Goal: Complete application form: Complete application form

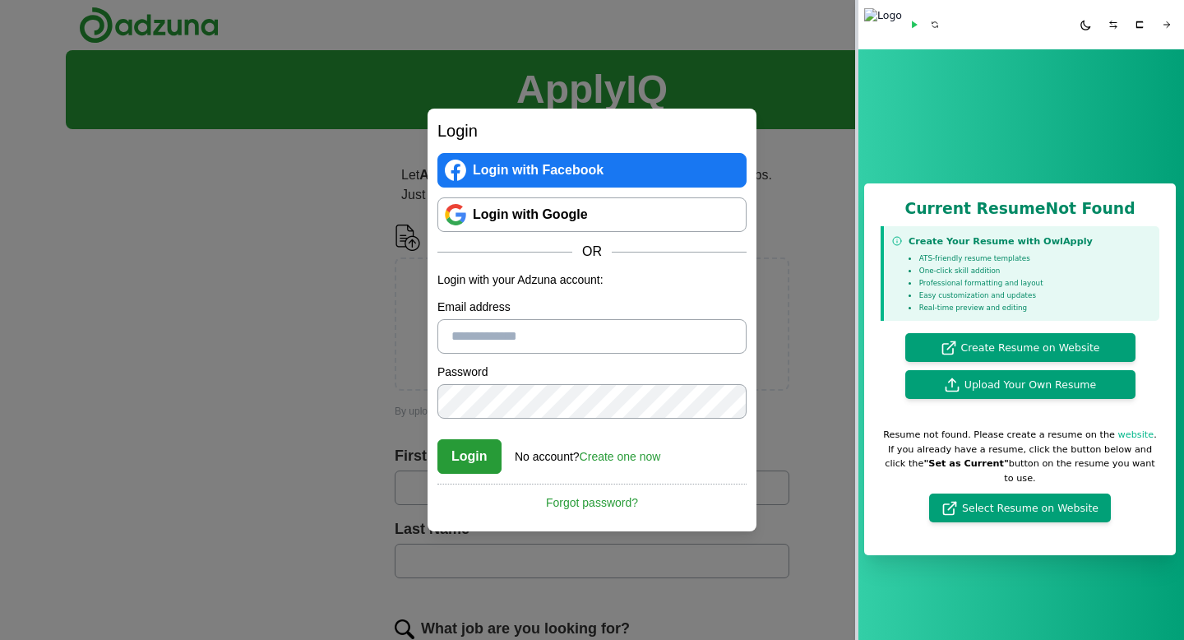
click at [673, 219] on link "Login with Google" at bounding box center [591, 214] width 309 height 35
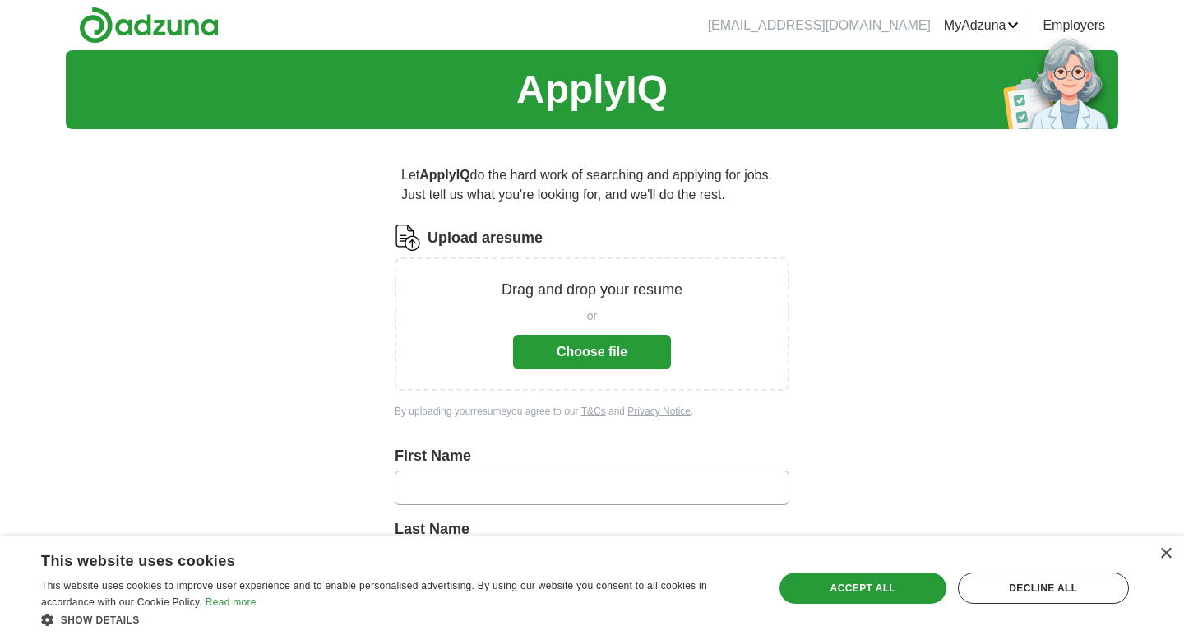
click at [570, 353] on button "Choose file" at bounding box center [592, 352] width 158 height 35
click at [550, 355] on button "Choose file" at bounding box center [592, 352] width 158 height 35
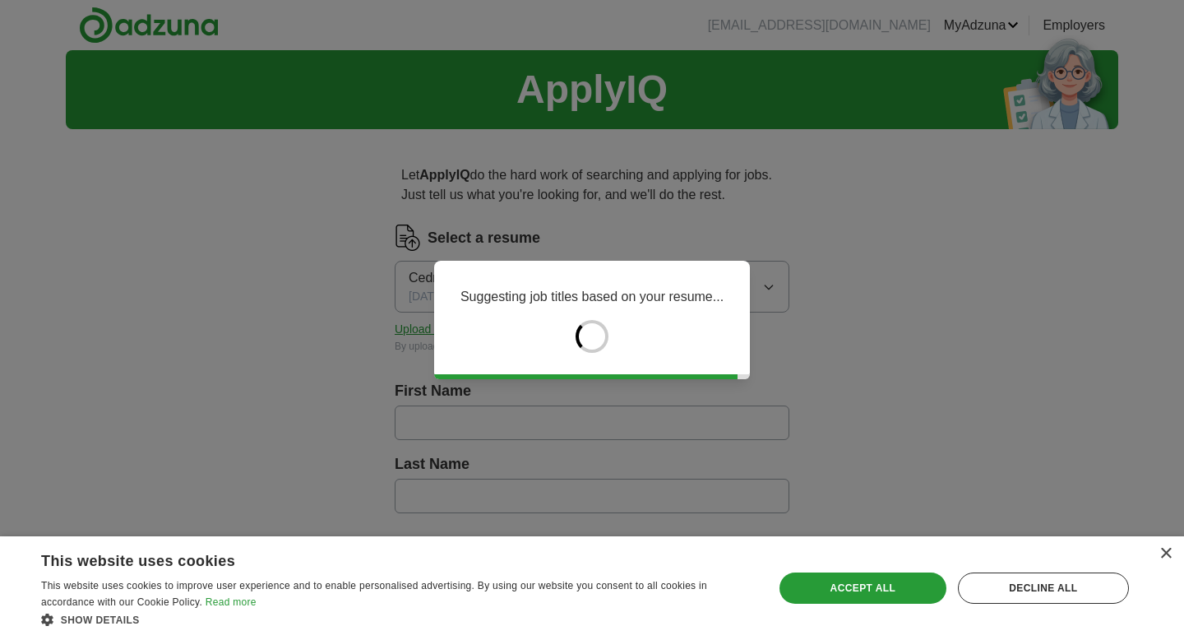
type input "******"
type input "****"
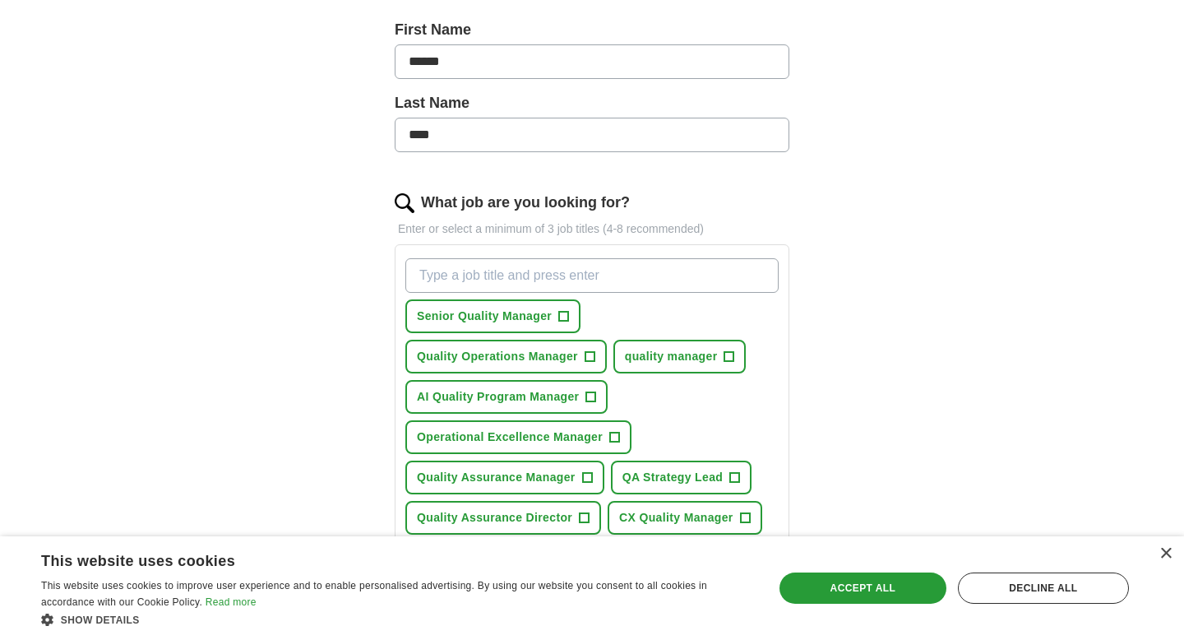
scroll to position [366, 0]
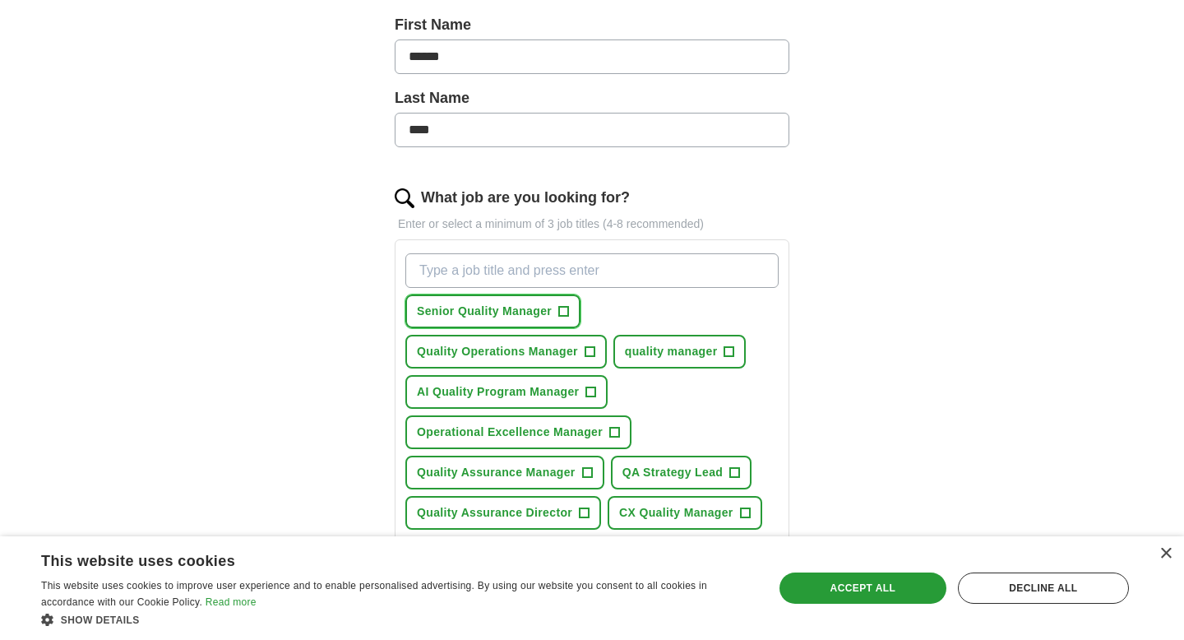
click at [566, 305] on span "+" at bounding box center [564, 311] width 10 height 13
click at [594, 349] on span "+" at bounding box center [589, 351] width 10 height 13
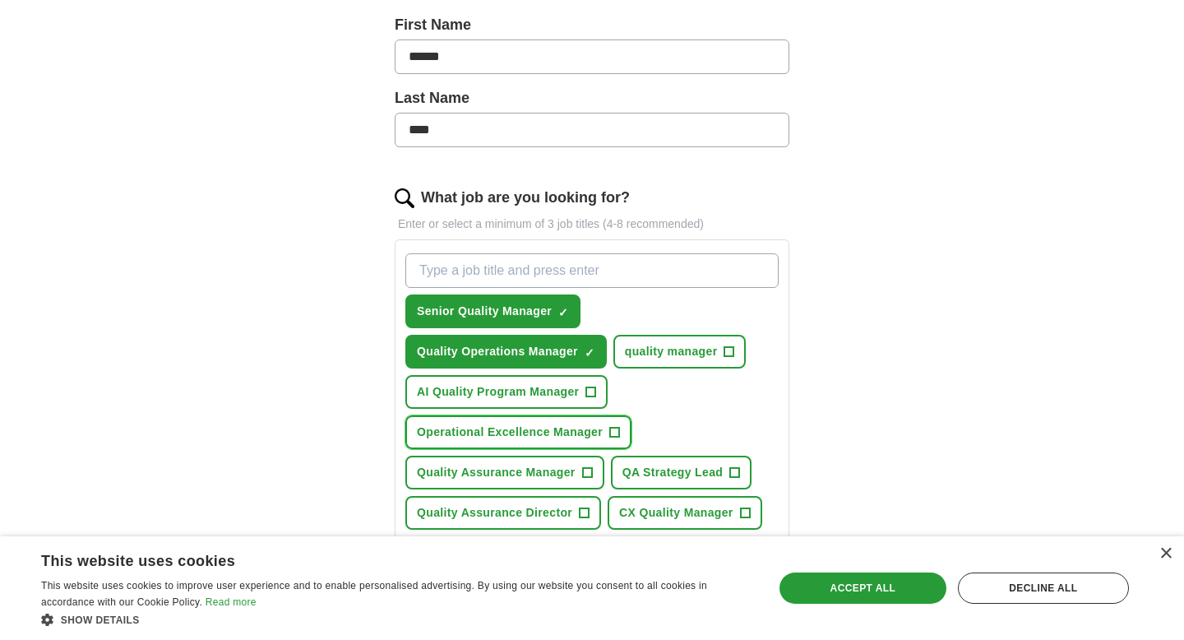
click at [618, 434] on span "+" at bounding box center [615, 432] width 10 height 13
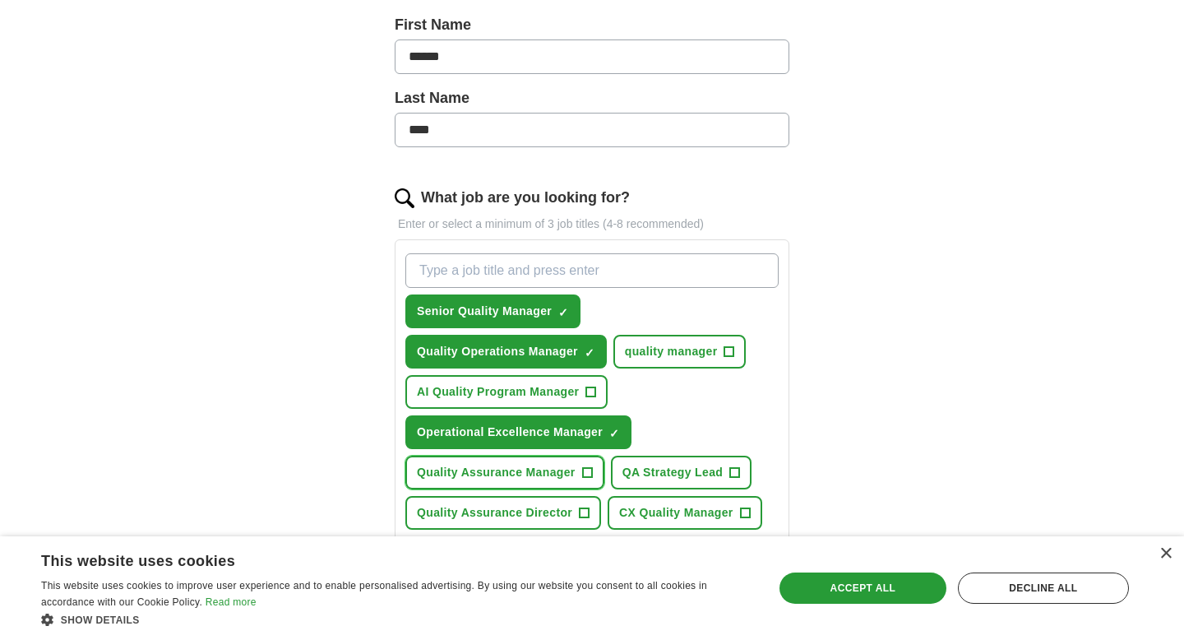
click at [591, 471] on span "+" at bounding box center [587, 472] width 10 height 13
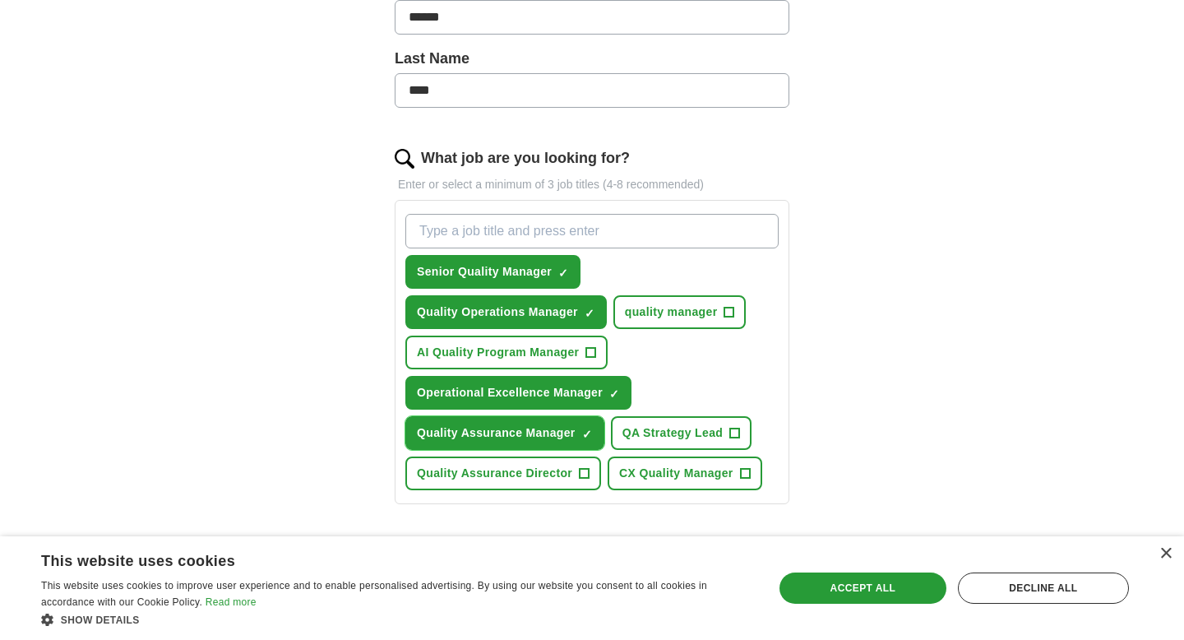
scroll to position [431, 0]
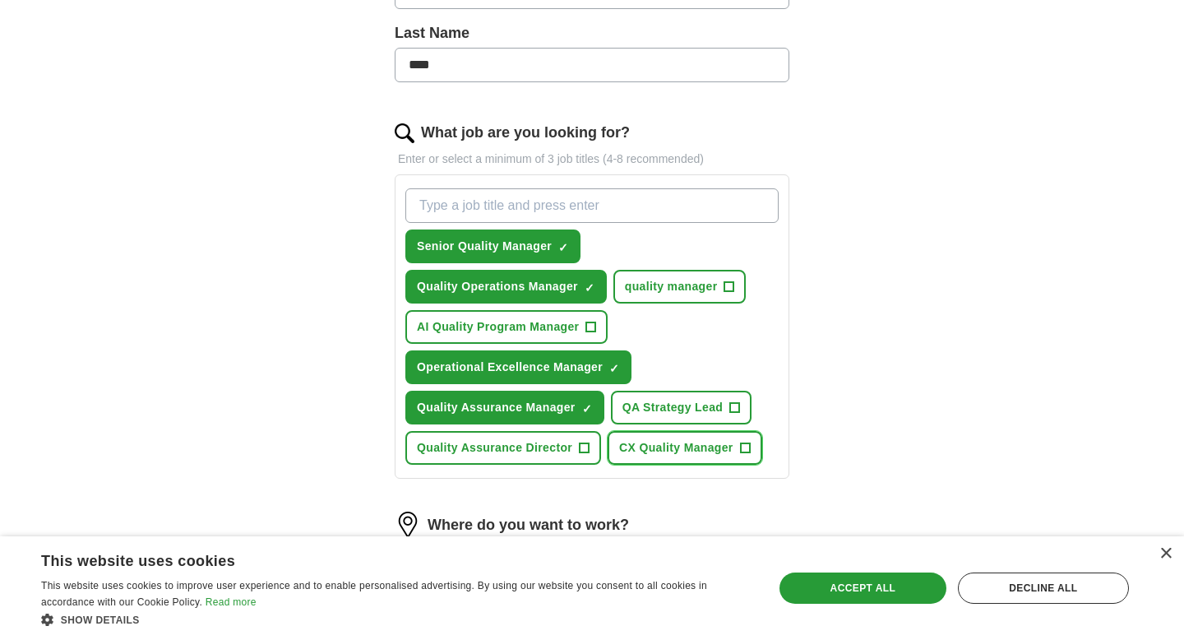
click at [729, 448] on span "CX Quality Manager" at bounding box center [676, 447] width 114 height 17
click at [588, 446] on span "+" at bounding box center [585, 447] width 10 height 13
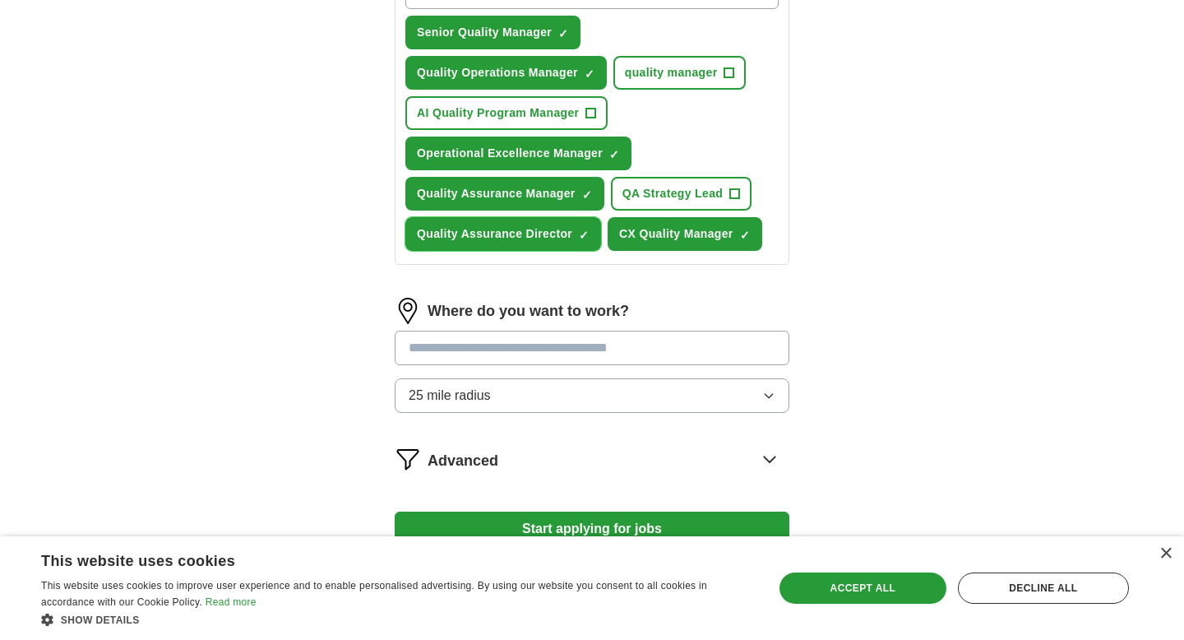
scroll to position [668, 0]
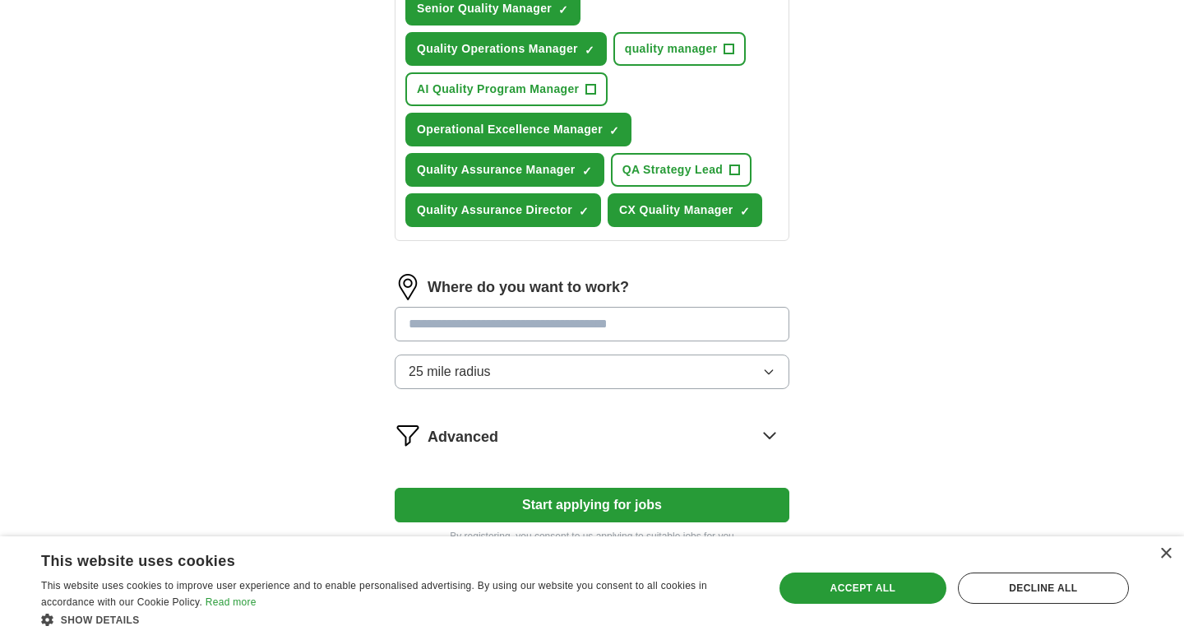
click at [663, 331] on input at bounding box center [592, 324] width 395 height 35
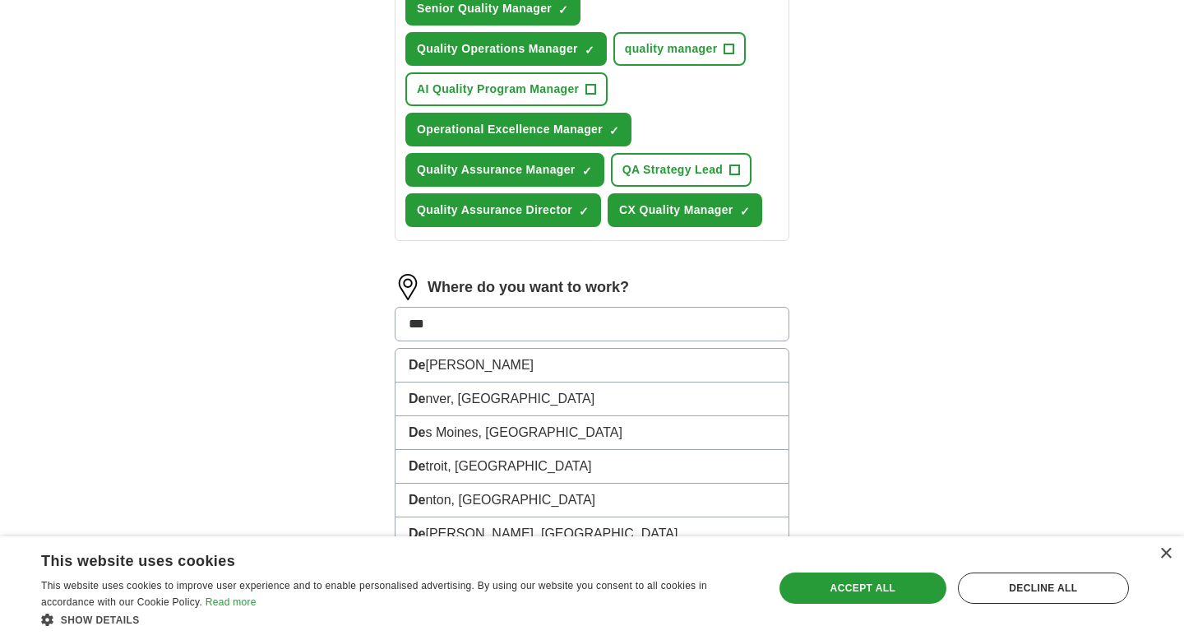
type input "****"
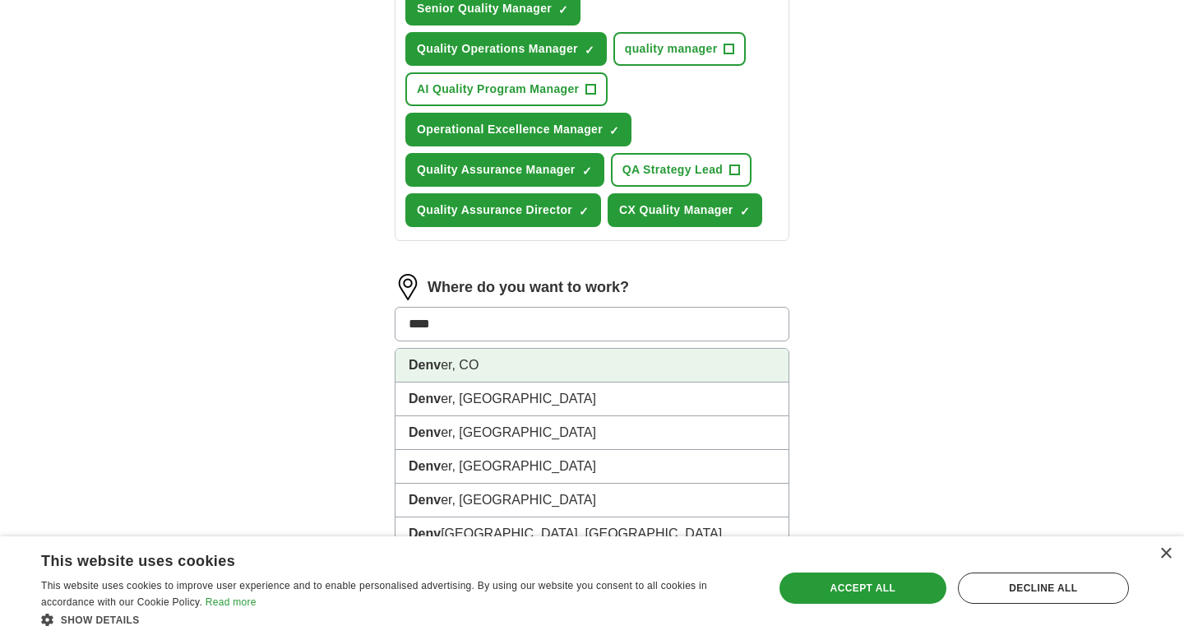
click at [612, 353] on li "Denv er, CO" at bounding box center [591, 366] width 393 height 34
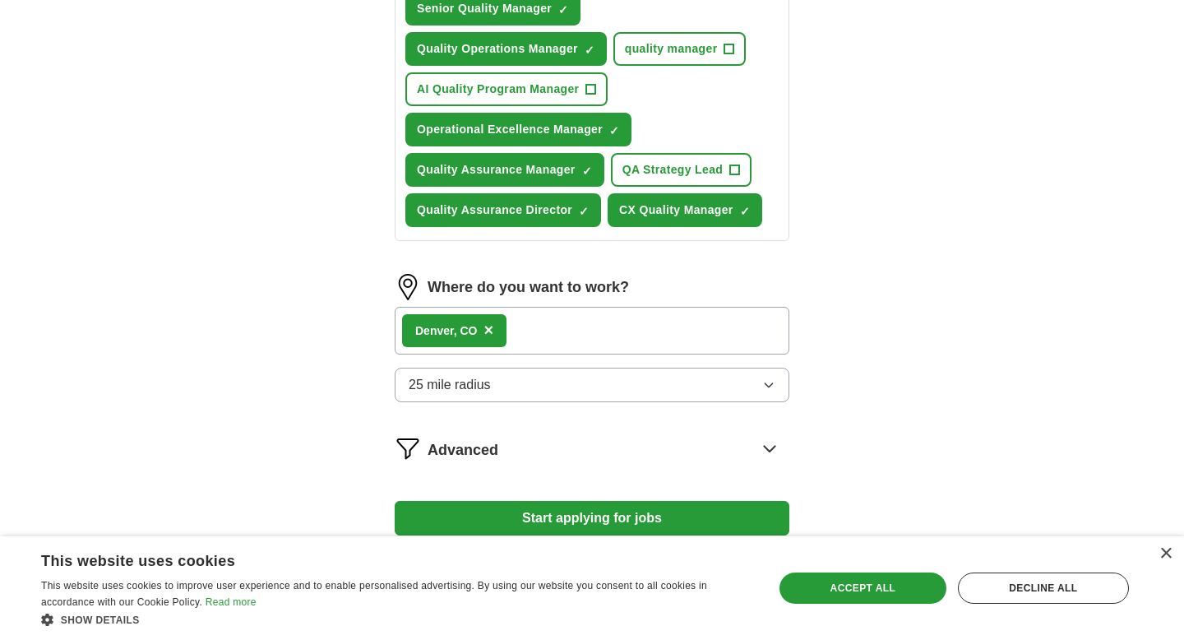
click at [606, 441] on div "Advanced" at bounding box center [608, 448] width 362 height 26
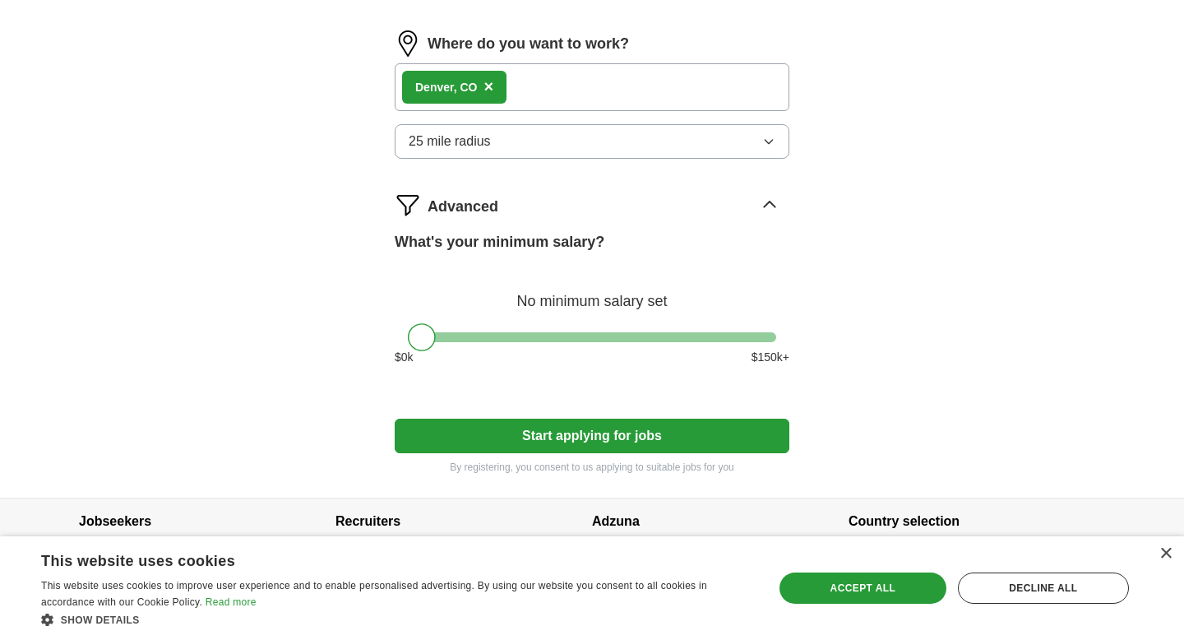
scroll to position [914, 0]
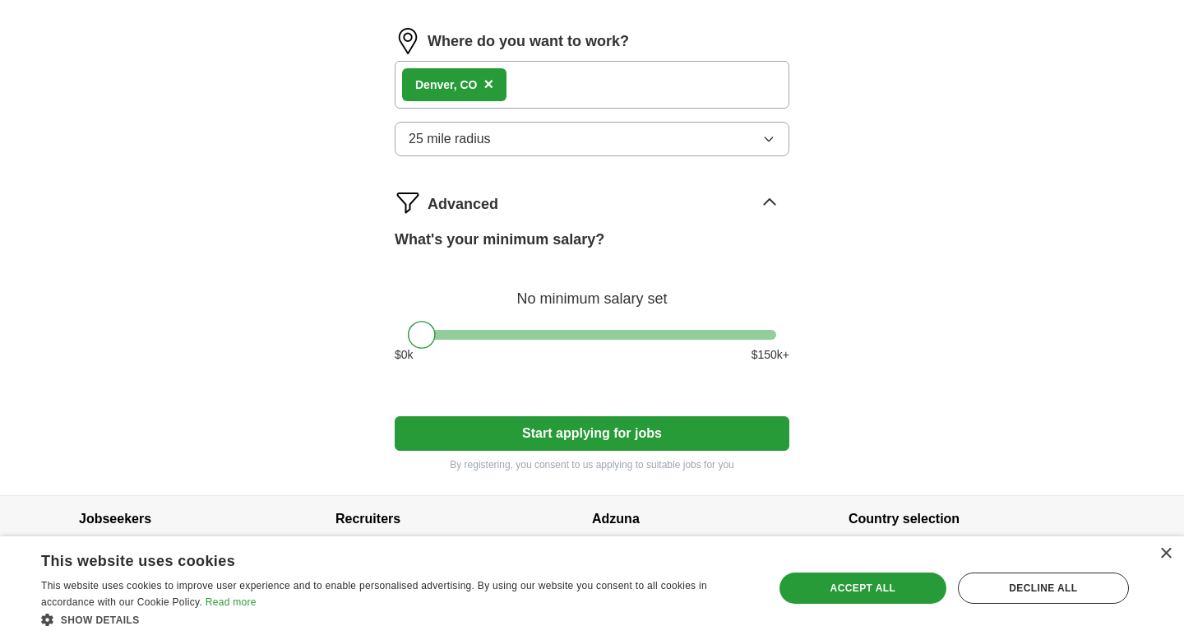
click at [476, 138] on span "25 mile radius" at bounding box center [450, 139] width 82 height 20
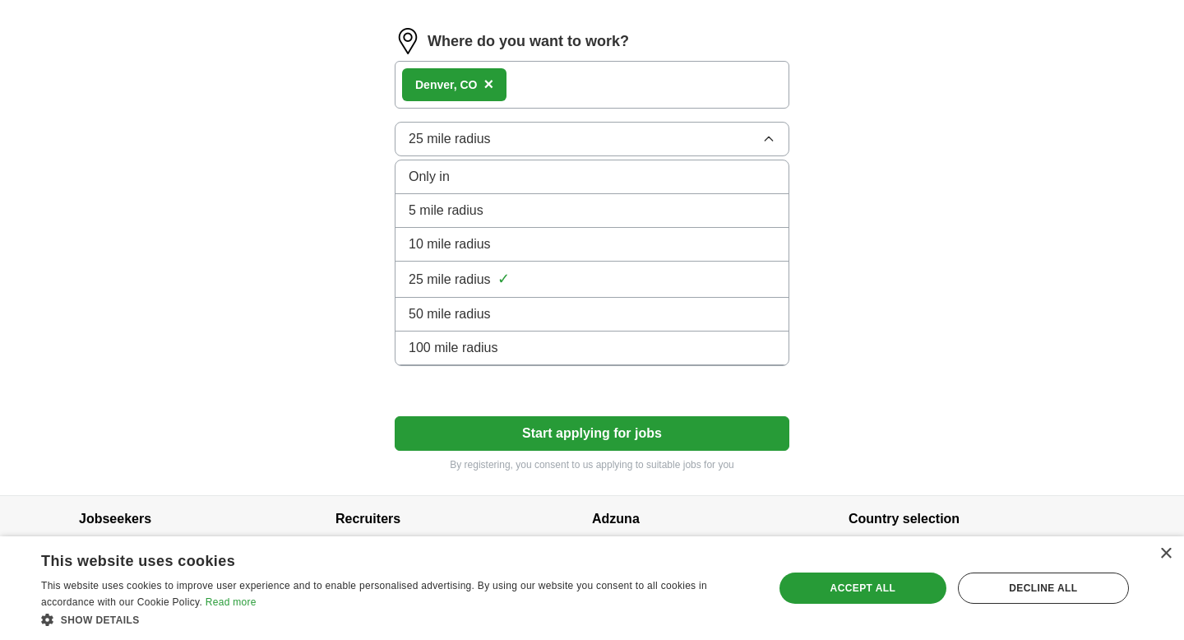
scroll to position [935, 0]
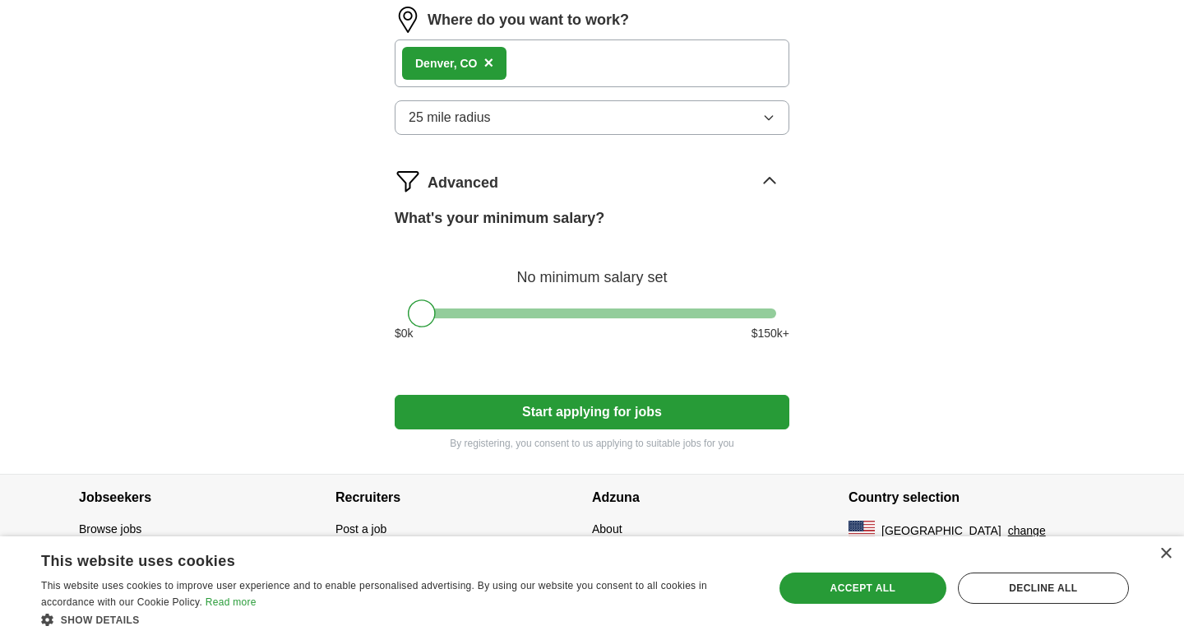
click at [546, 81] on div "Denv er, CO ×" at bounding box center [592, 63] width 395 height 48
click at [546, 70] on div "Denv er, CO ×" at bounding box center [592, 63] width 395 height 48
click at [542, 64] on div "Denv er, CO ×" at bounding box center [592, 63] width 395 height 48
click at [529, 118] on button "25 mile radius" at bounding box center [592, 117] width 395 height 35
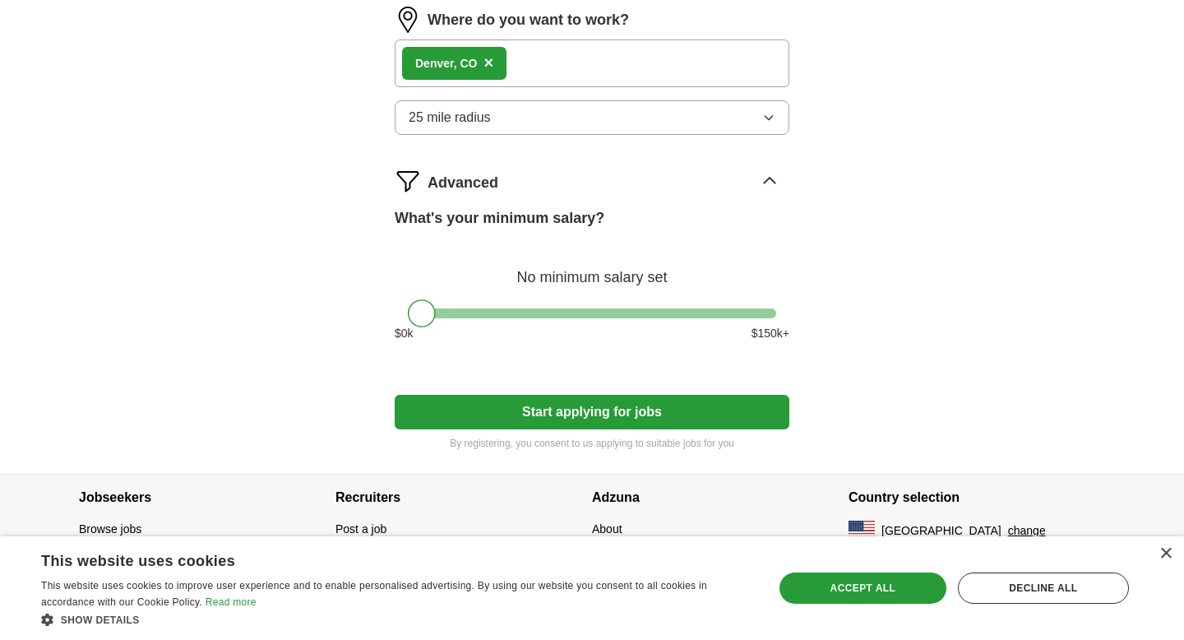
click at [533, 69] on div "Denv er, CO ×" at bounding box center [592, 63] width 395 height 48
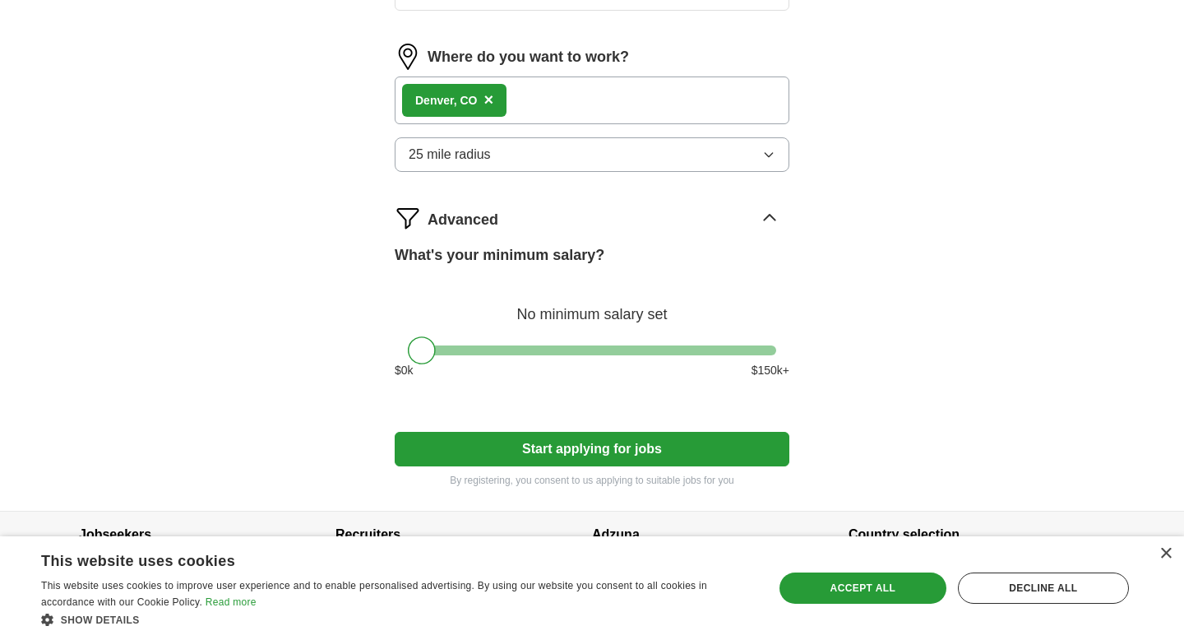
scroll to position [893, 0]
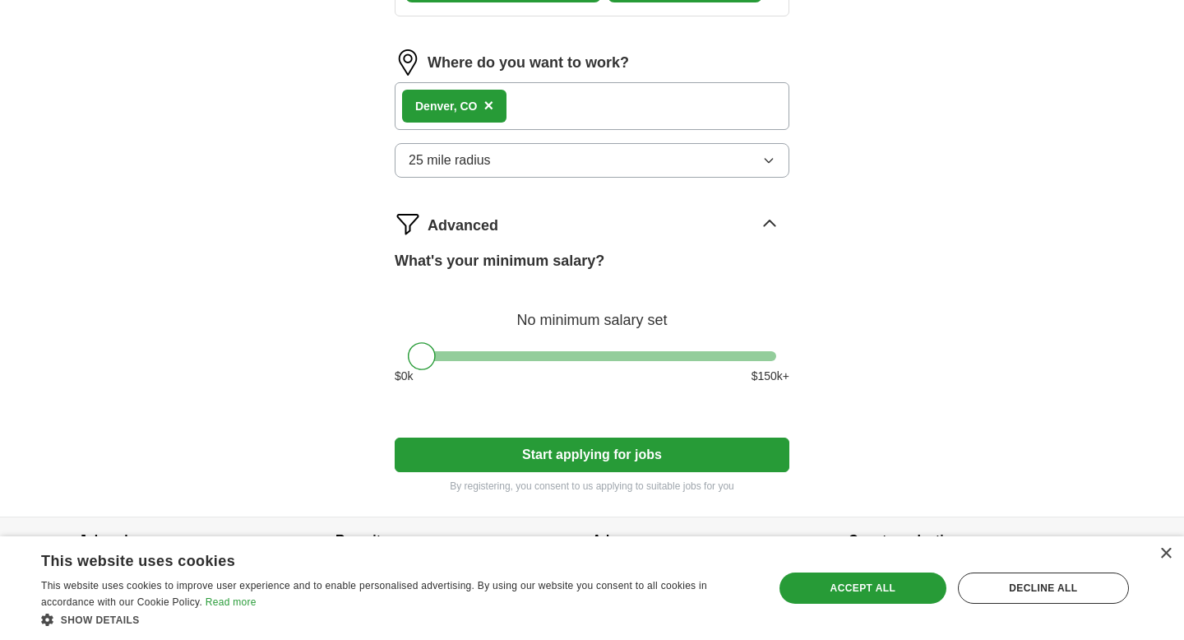
click at [531, 111] on div "Denv er, CO ×" at bounding box center [592, 106] width 395 height 48
click at [539, 165] on button "25 mile radius" at bounding box center [592, 160] width 395 height 35
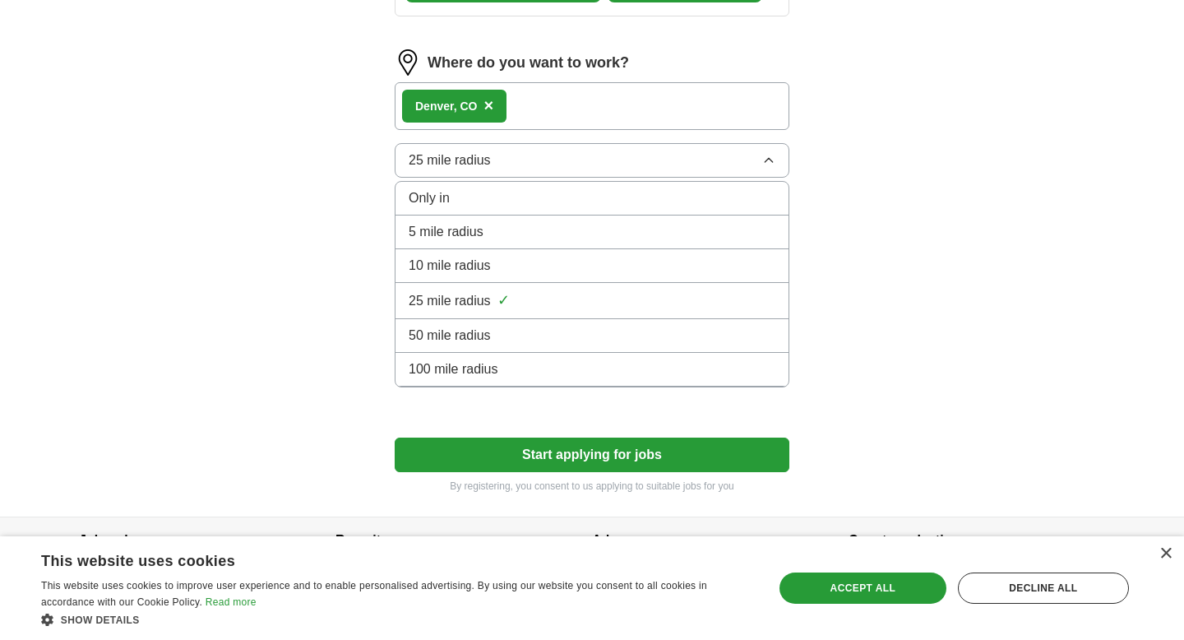
click at [538, 101] on div "Denv er, CO ×" at bounding box center [592, 106] width 395 height 48
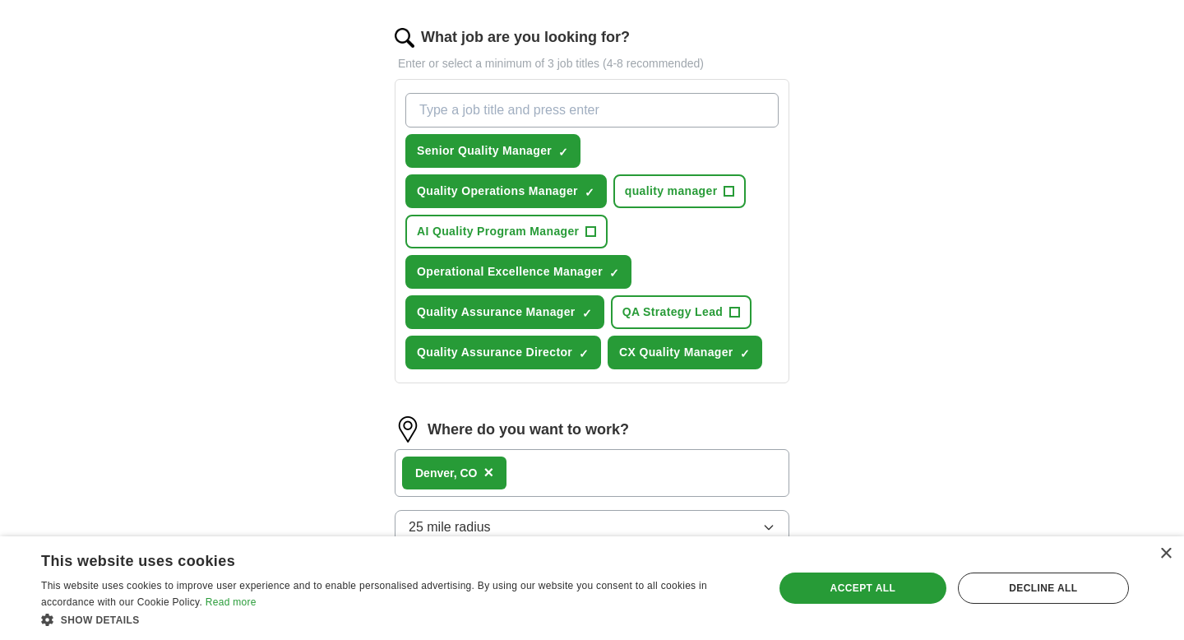
scroll to position [633, 0]
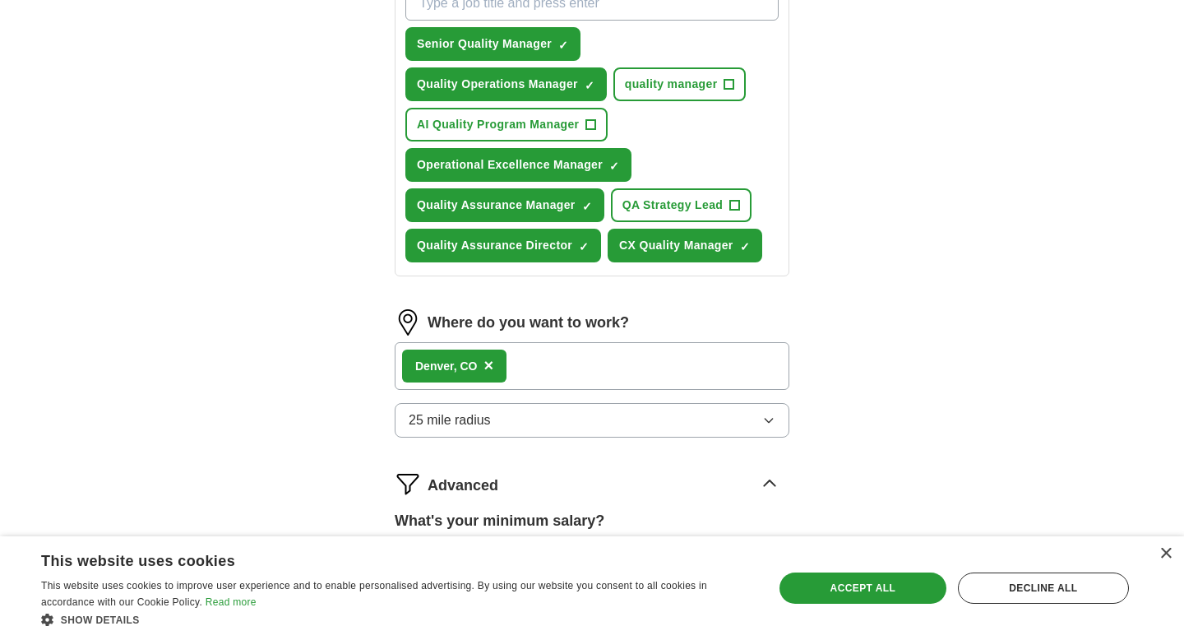
click at [538, 367] on div "Denv er, CO ×" at bounding box center [592, 366] width 395 height 48
click at [529, 488] on div "Advanced" at bounding box center [608, 483] width 362 height 26
click at [529, 486] on div "Advanced" at bounding box center [608, 483] width 362 height 26
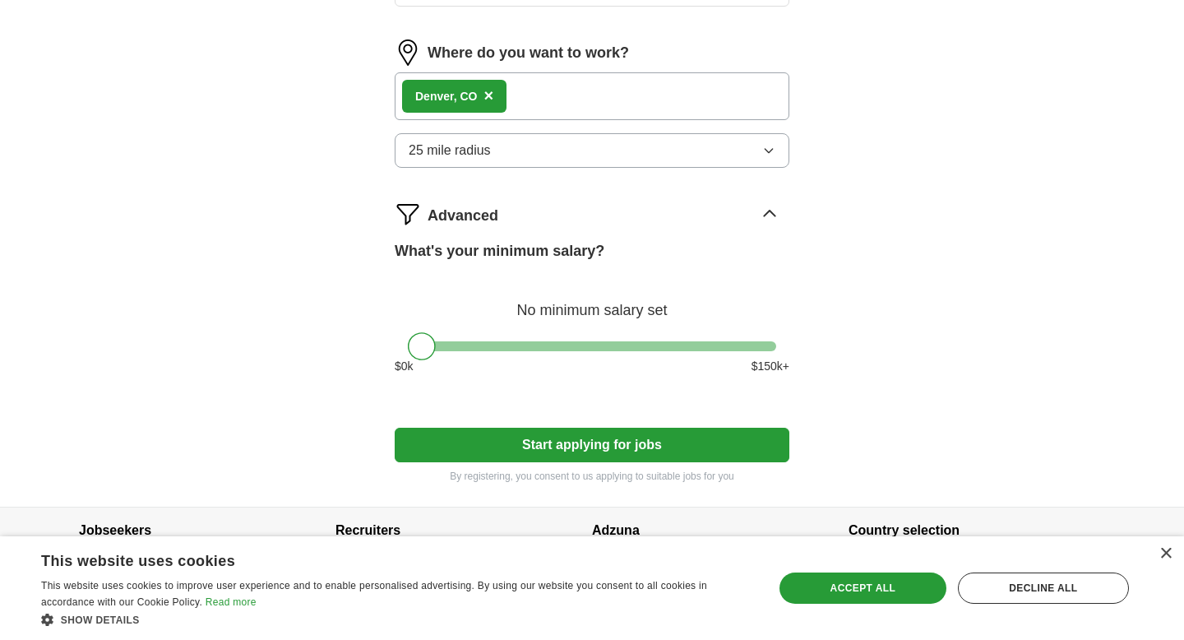
scroll to position [905, 0]
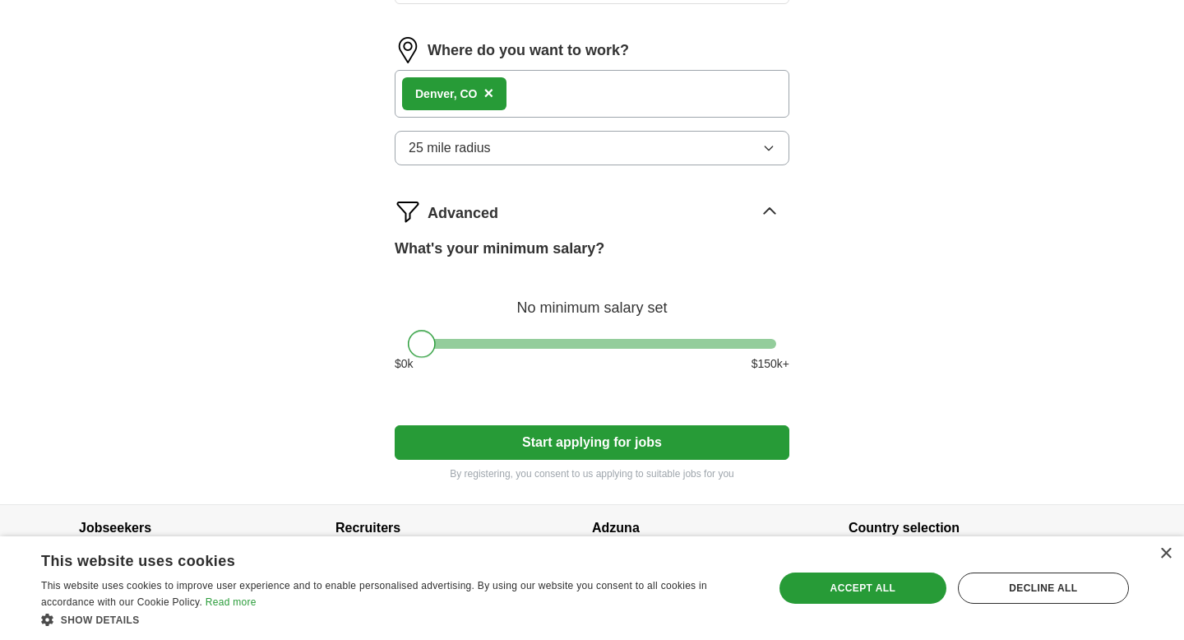
drag, startPoint x: 428, startPoint y: 338, endPoint x: 358, endPoint y: 331, distance: 71.0
click at [502, 437] on button "Start applying for jobs" at bounding box center [592, 442] width 395 height 35
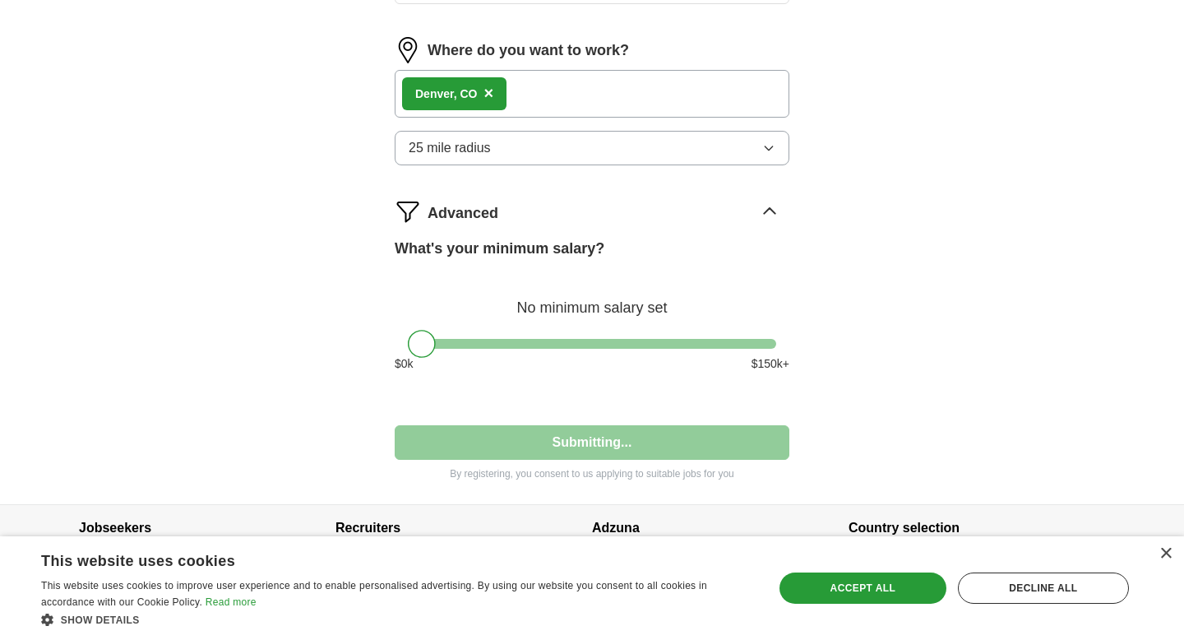
select select "**"
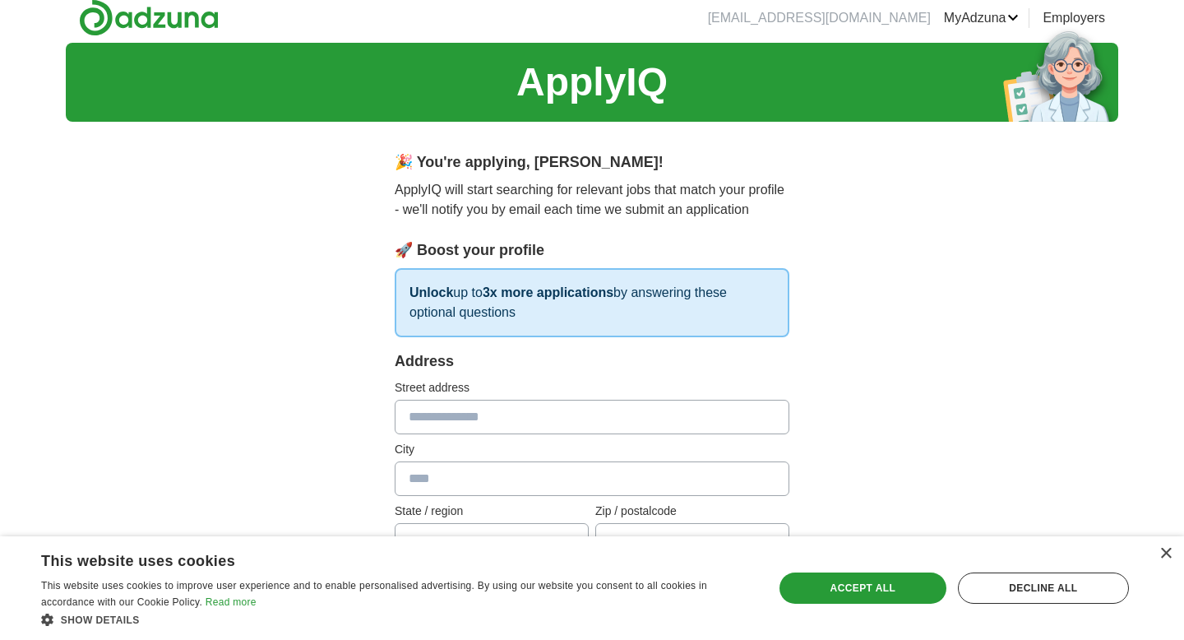
scroll to position [0, 0]
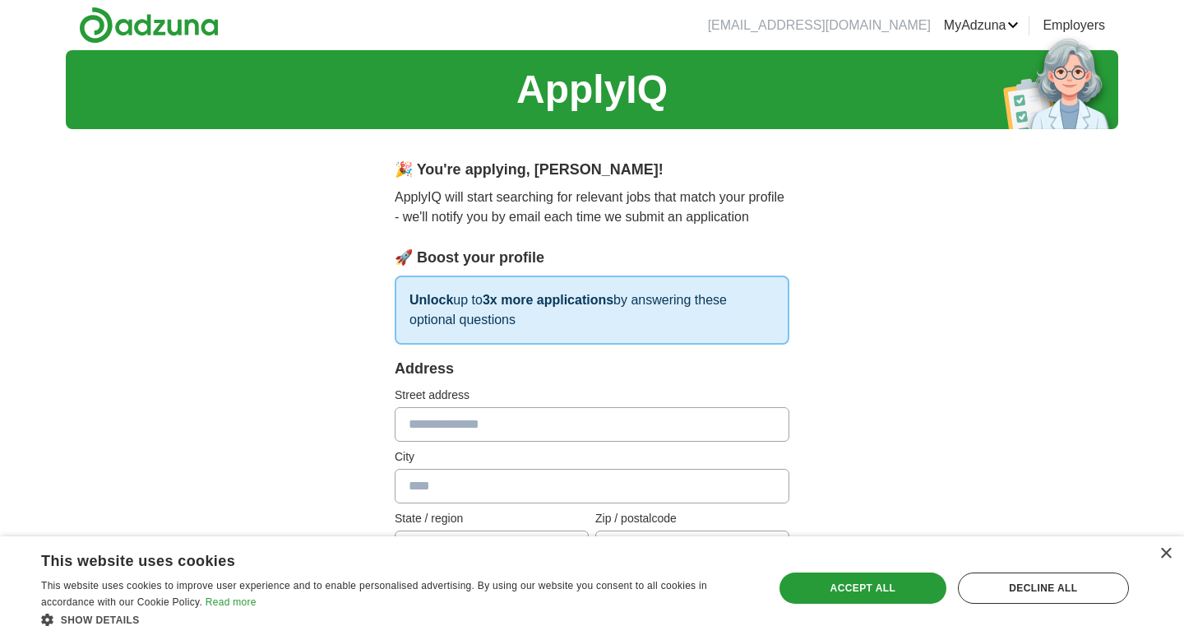
click at [502, 427] on input "text" at bounding box center [592, 424] width 395 height 35
type input "**********"
type input "******"
type input "**"
type input "*****"
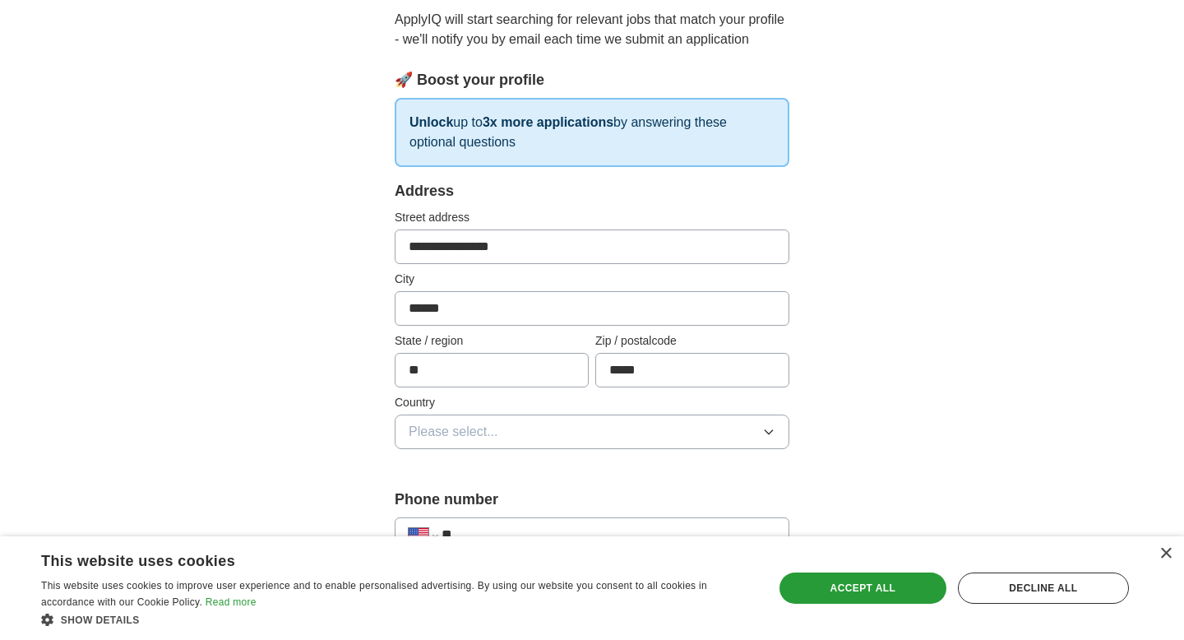
scroll to position [183, 0]
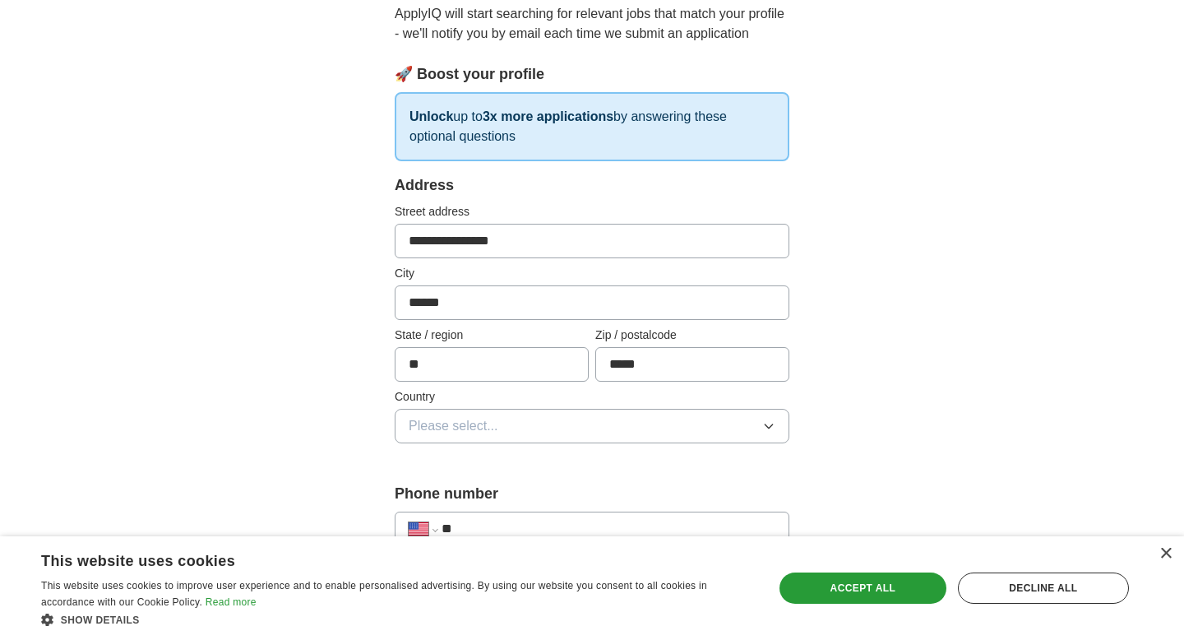
click at [518, 427] on button "Please select..." at bounding box center [592, 426] width 395 height 35
click at [511, 491] on div "United States" at bounding box center [592, 497] width 367 height 20
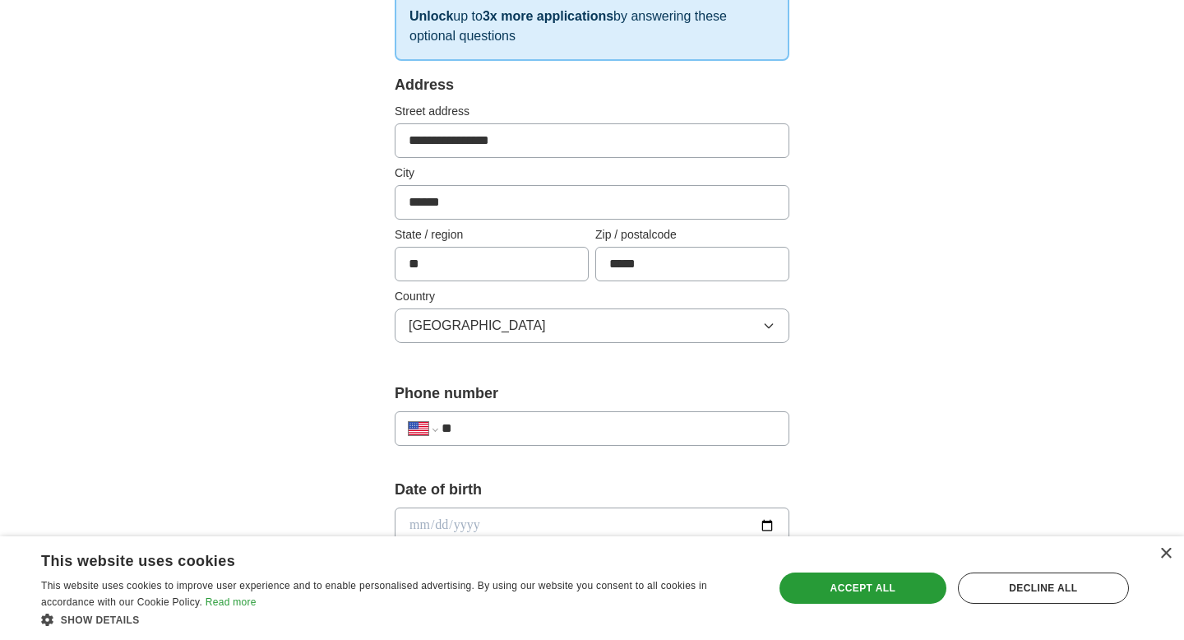
scroll to position [353, 0]
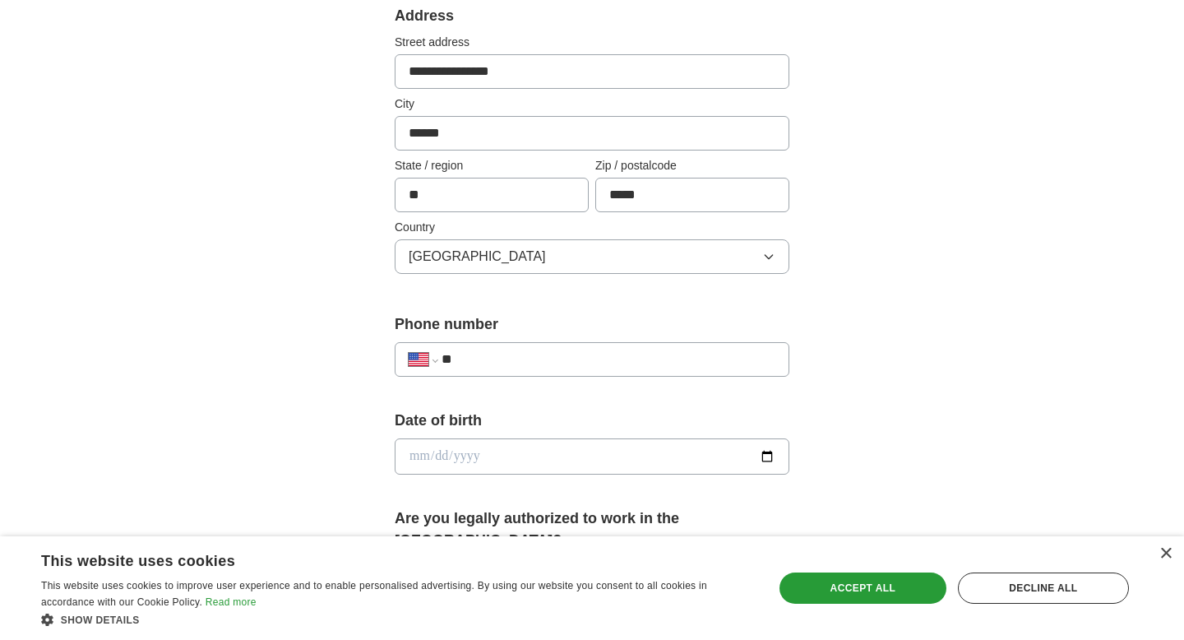
click at [517, 353] on input "**" at bounding box center [608, 359] width 334 height 20
type input "**********"
click at [509, 476] on div "Date of birth" at bounding box center [592, 448] width 395 height 78
click at [511, 460] on input "date" at bounding box center [592, 456] width 395 height 36
type input "**********"
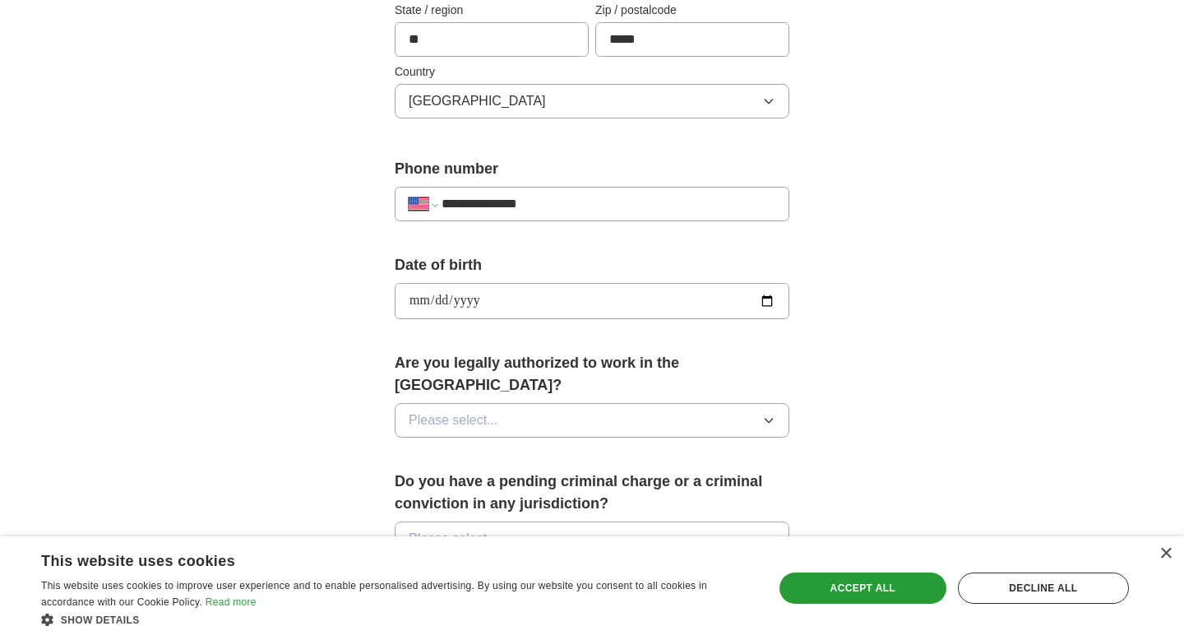
scroll to position [531, 0]
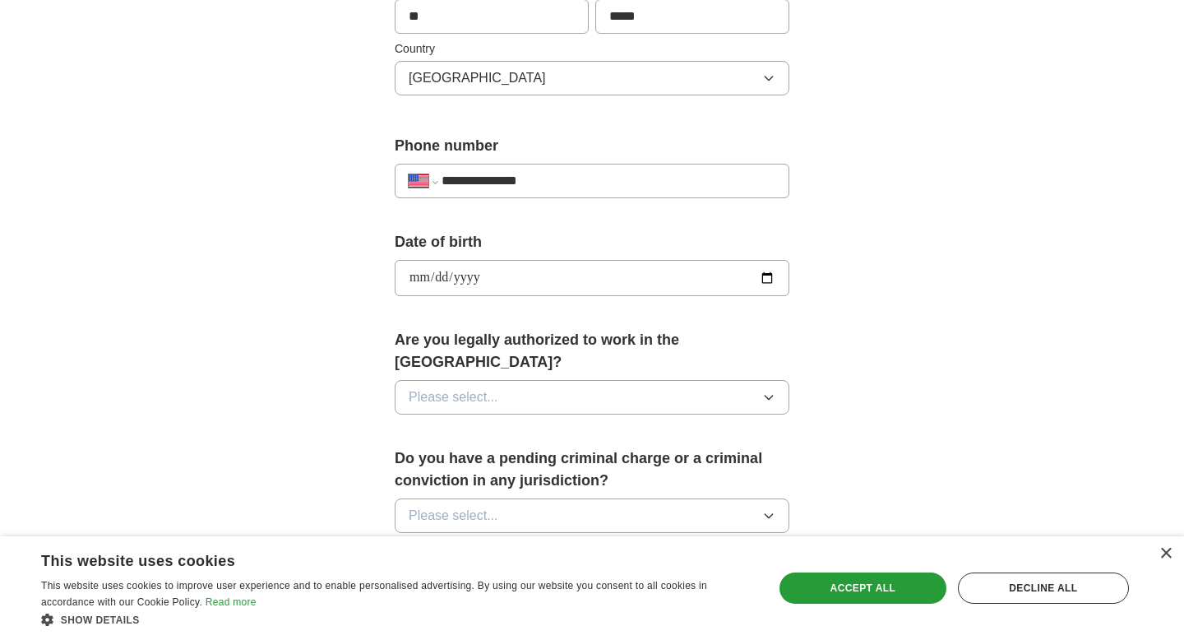
click at [596, 380] on button "Please select..." at bounding box center [592, 397] width 395 height 35
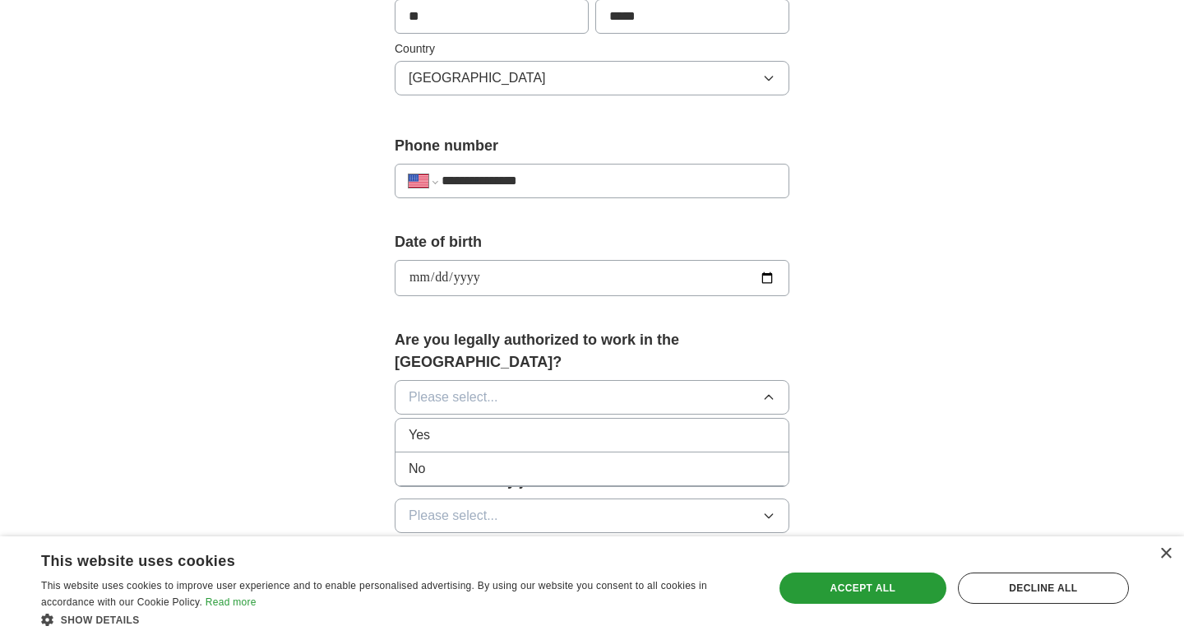
click at [555, 425] on div "Yes" at bounding box center [592, 435] width 367 height 20
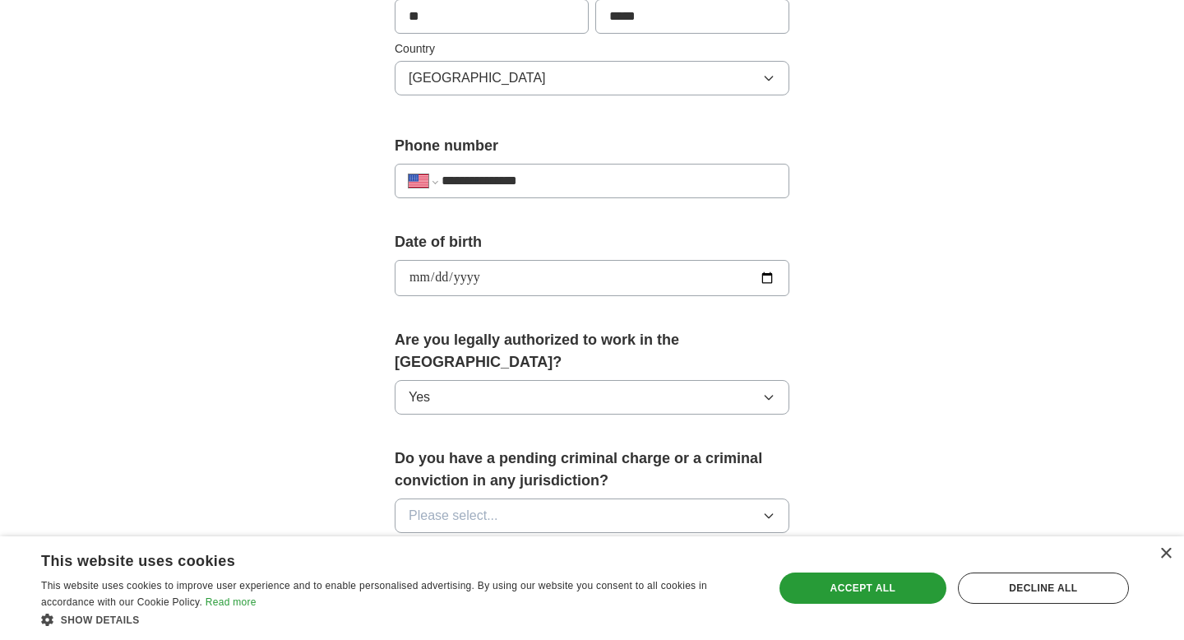
click at [553, 498] on button "Please select..." at bounding box center [592, 515] width 395 height 35
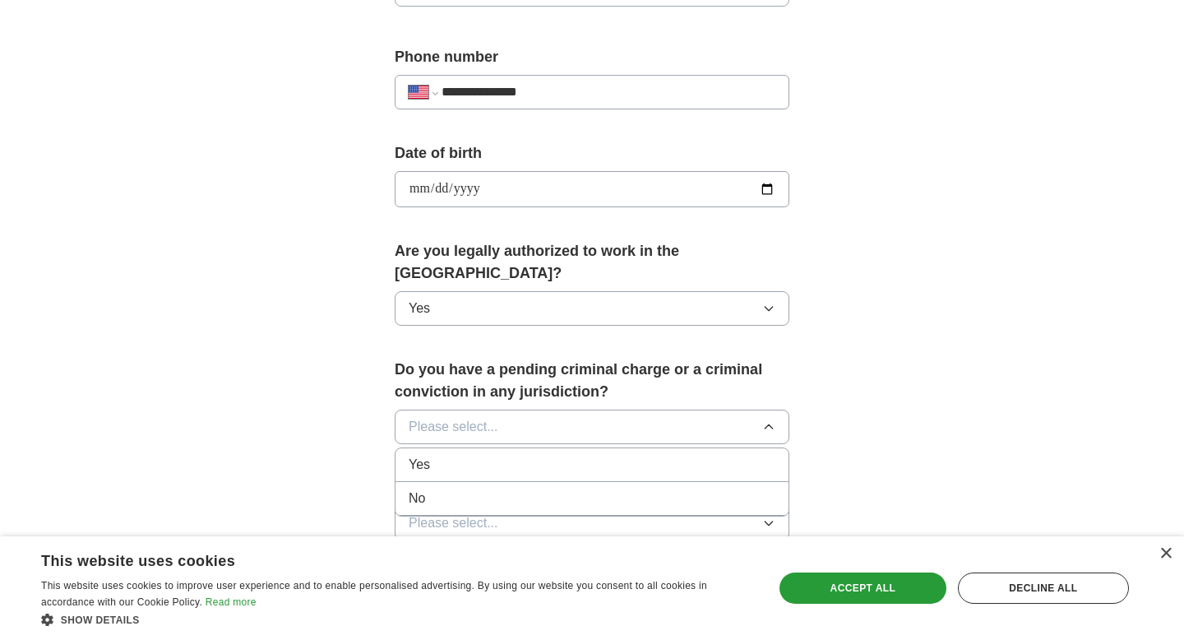
scroll to position [662, 0]
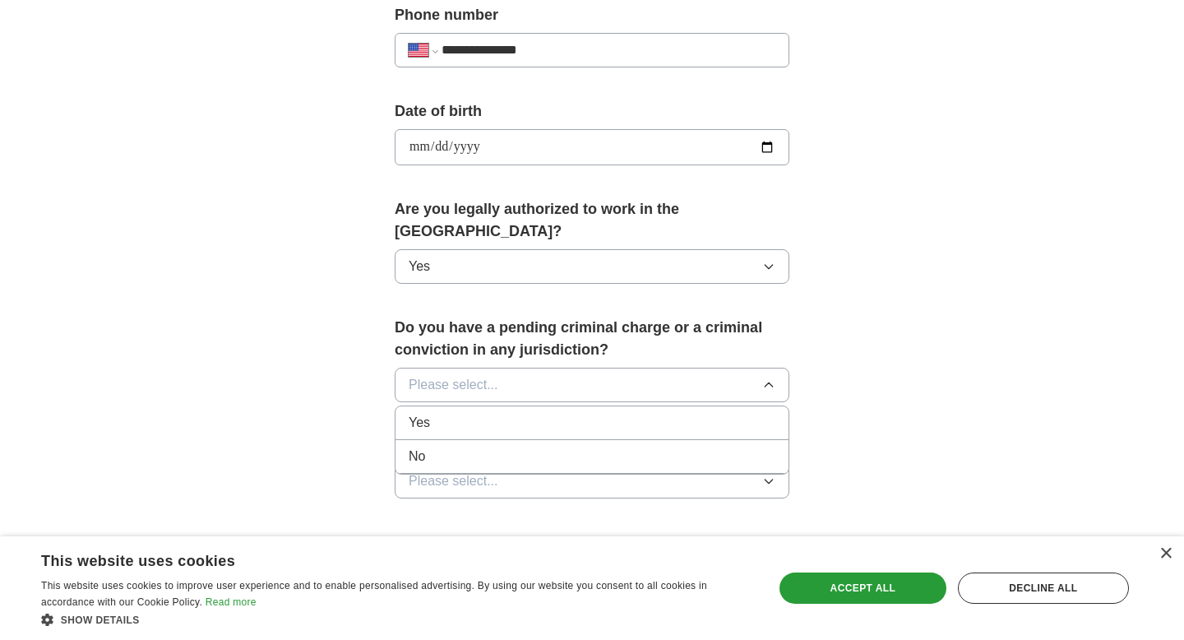
click at [507, 446] on div "No" at bounding box center [592, 456] width 367 height 20
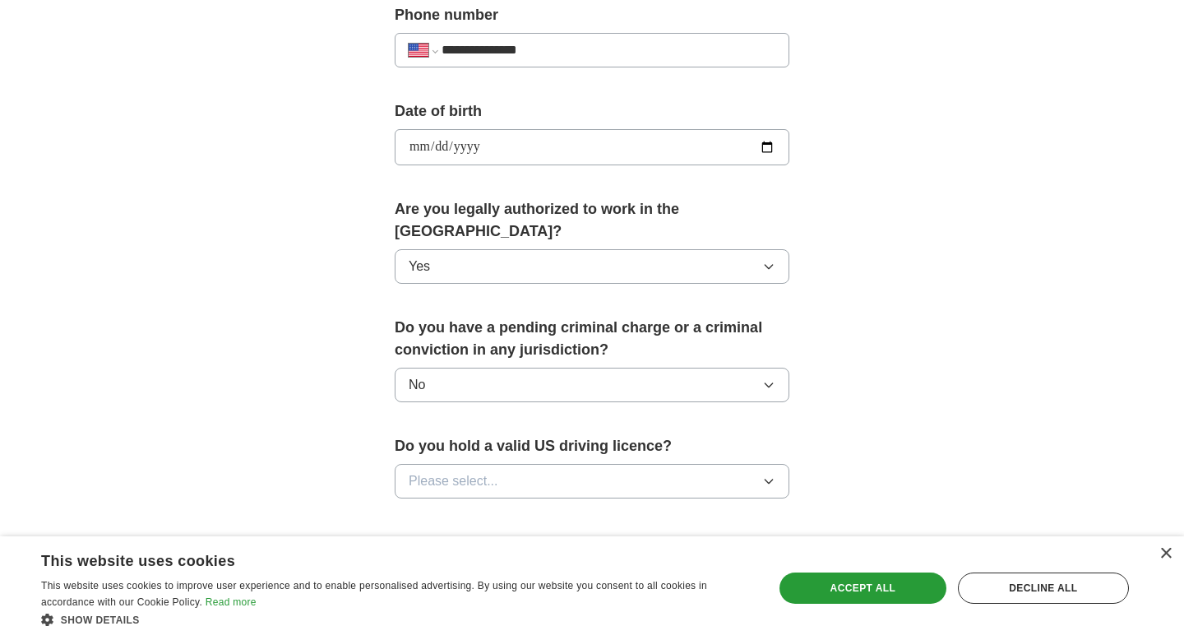
click at [515, 464] on button "Please select..." at bounding box center [592, 481] width 395 height 35
click at [490, 509] on div "Yes" at bounding box center [592, 519] width 367 height 20
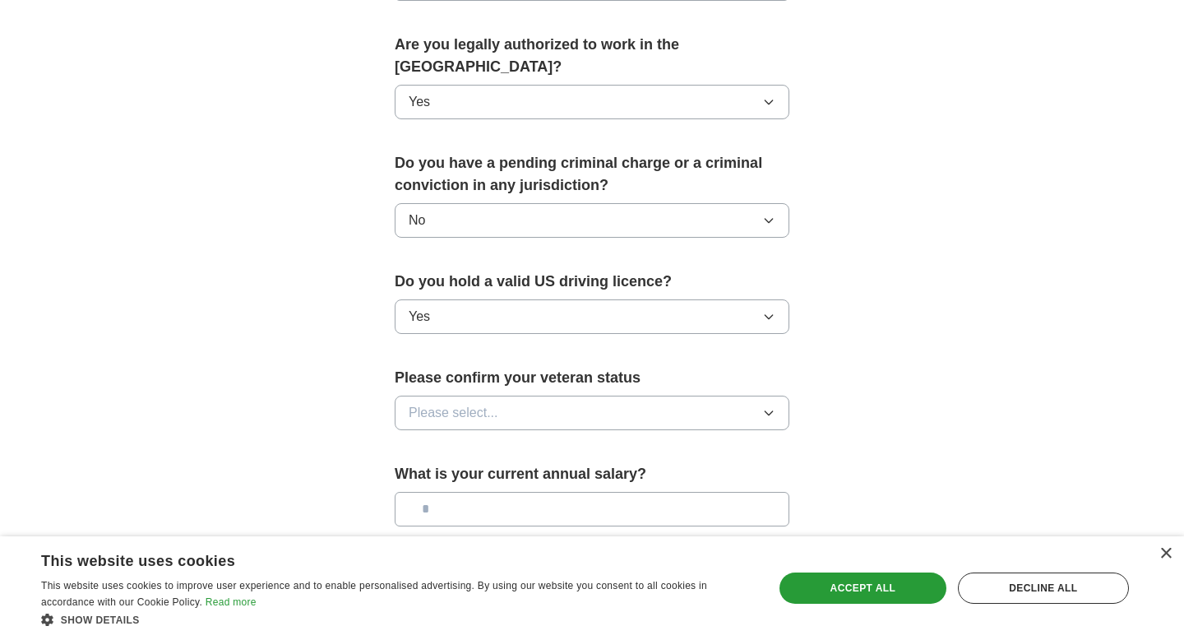
scroll to position [845, 0]
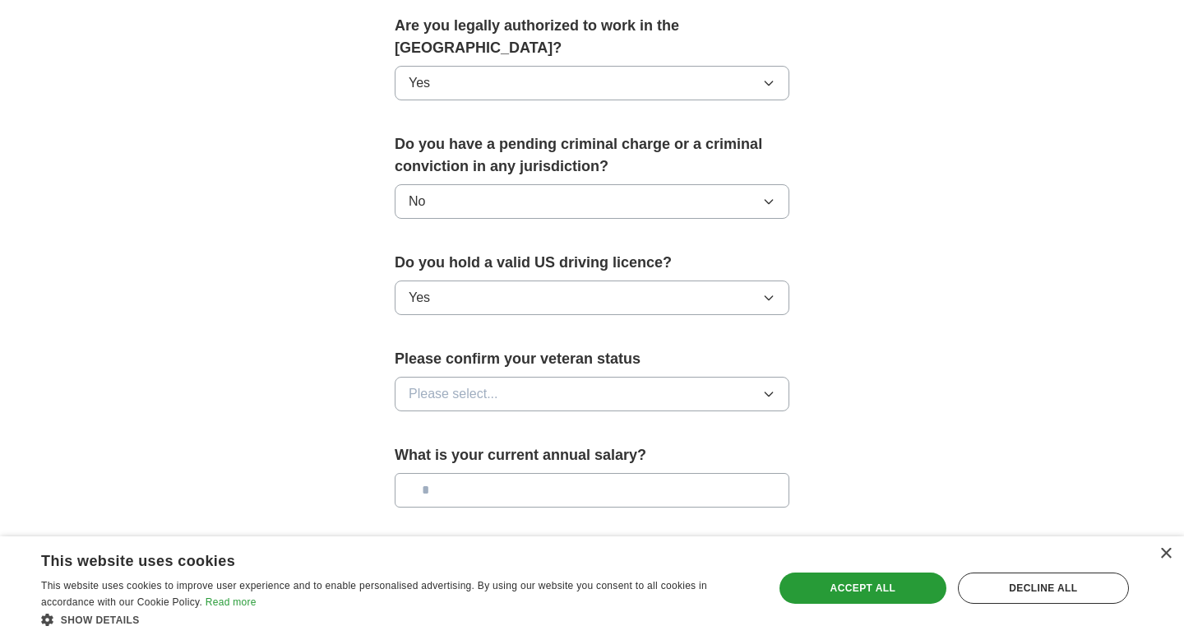
click at [500, 376] on button "Please select..." at bounding box center [592, 393] width 395 height 35
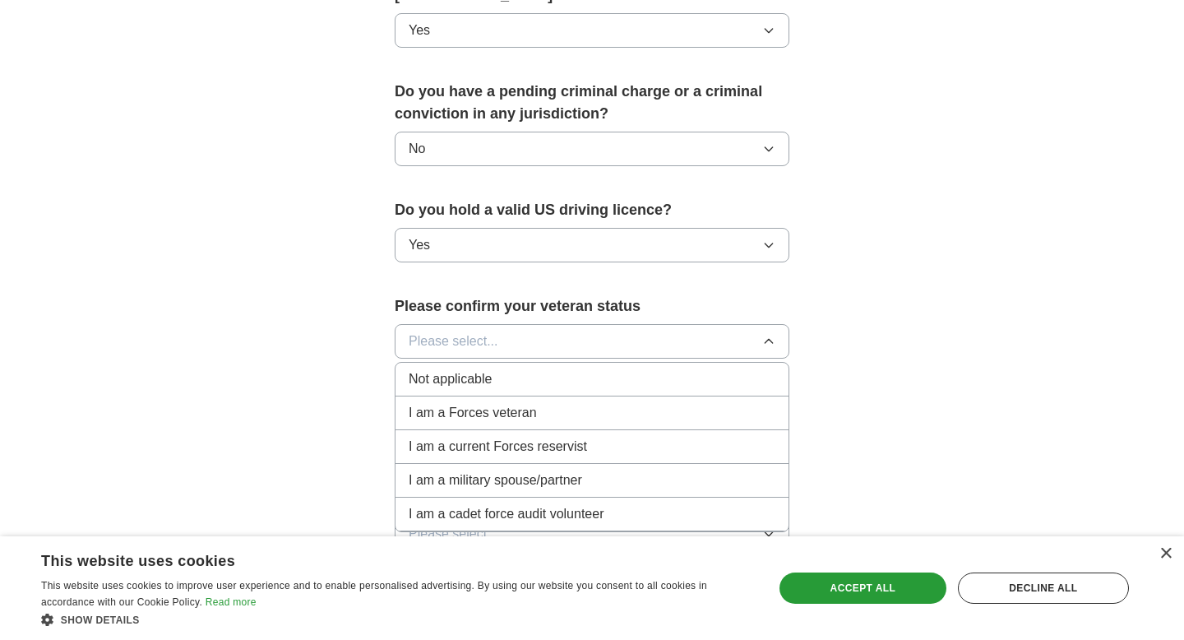
scroll to position [903, 0]
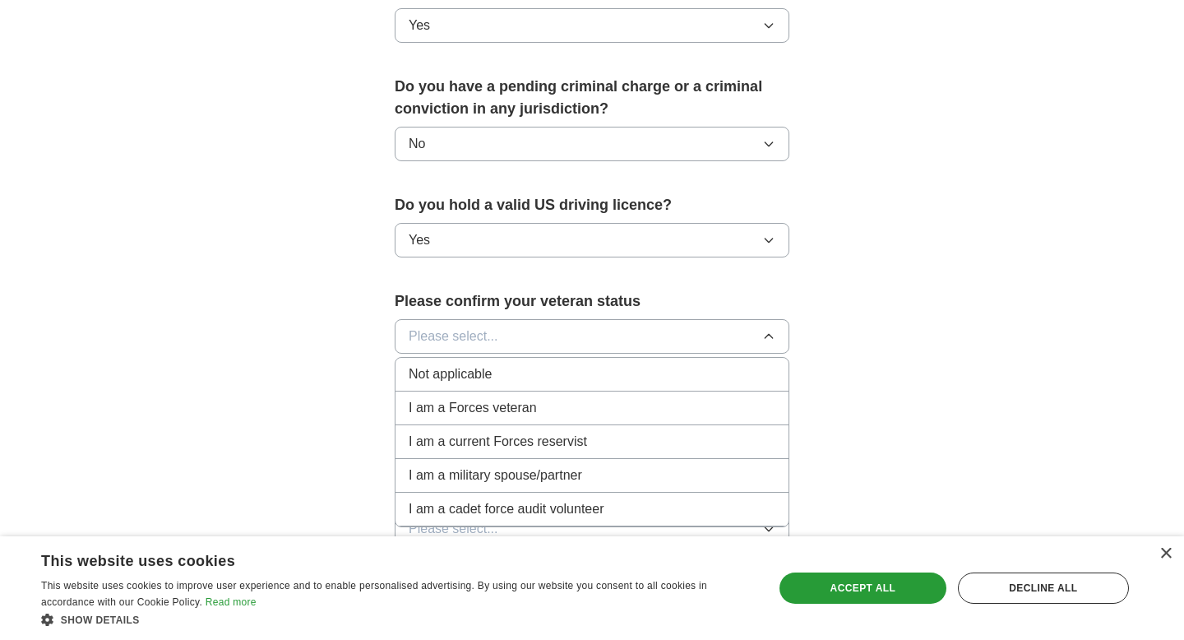
click at [511, 364] on div "Not applicable" at bounding box center [592, 374] width 367 height 20
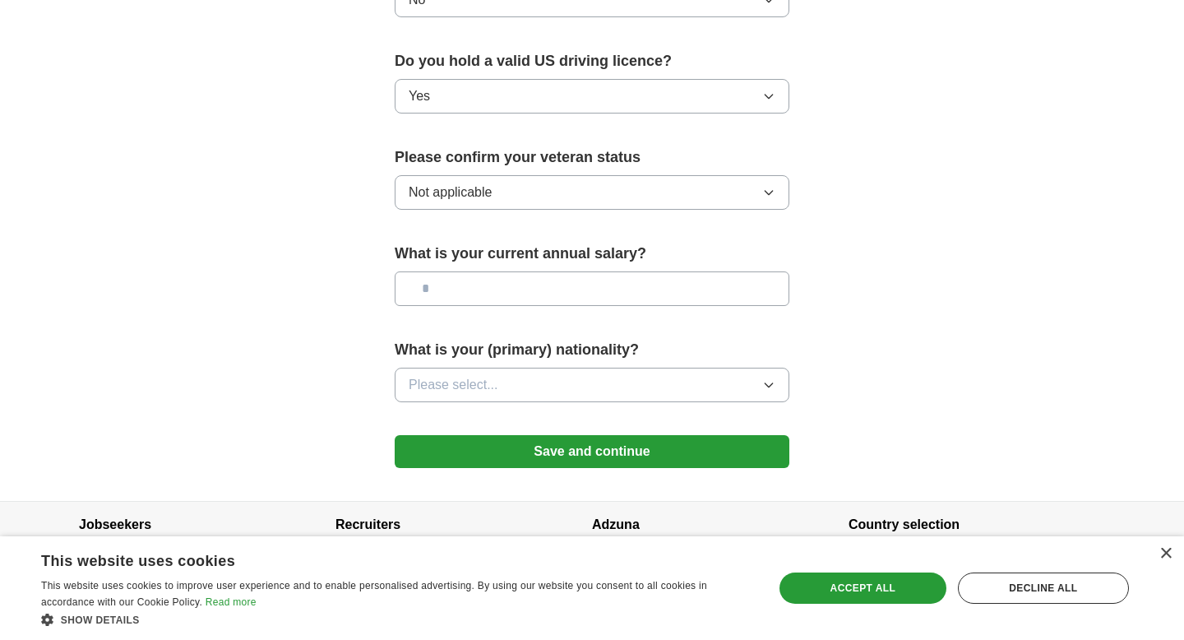
scroll to position [1051, 0]
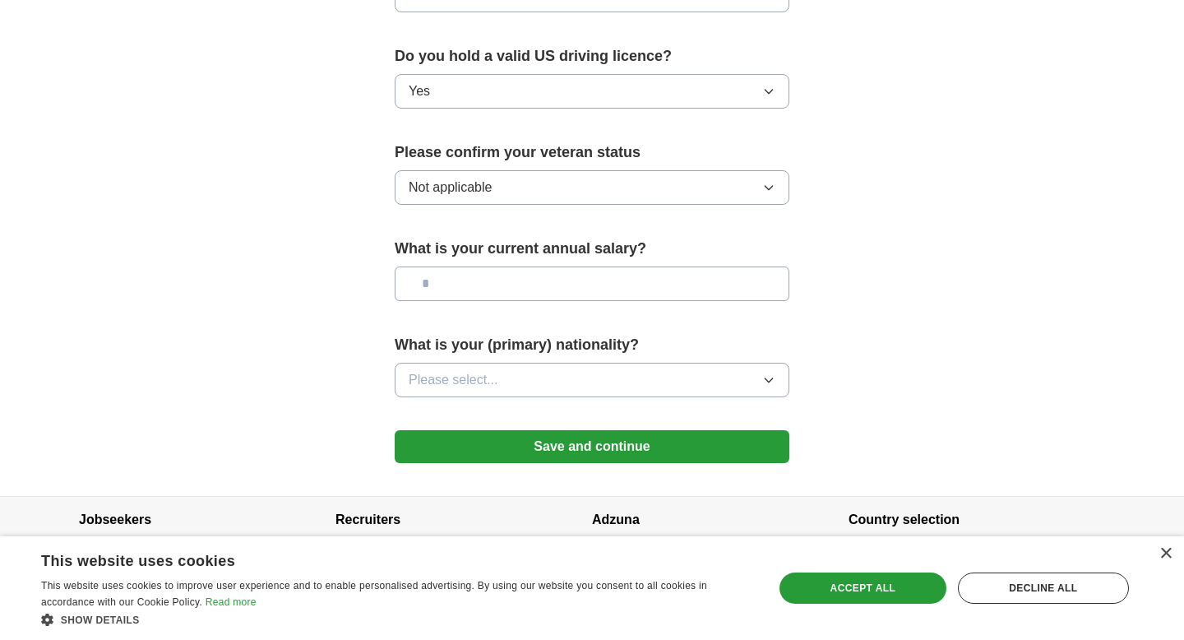
click at [511, 430] on button "Save and continue" at bounding box center [592, 446] width 395 height 33
